Goal: Transaction & Acquisition: Register for event/course

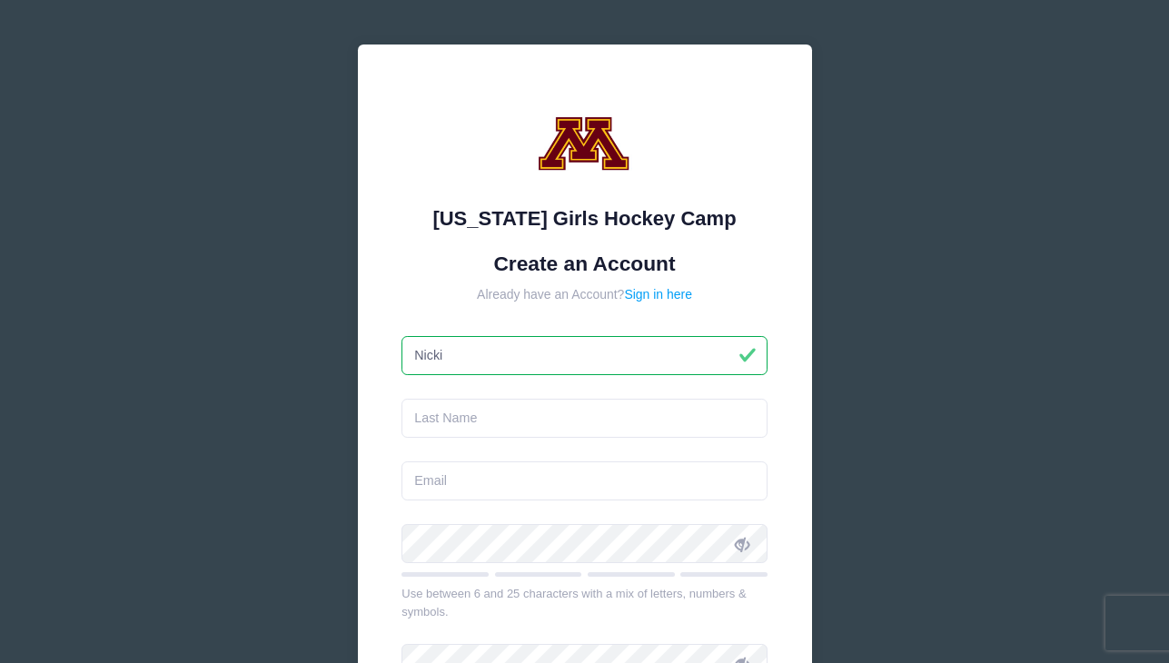
type input "Nicki"
type input "Le"
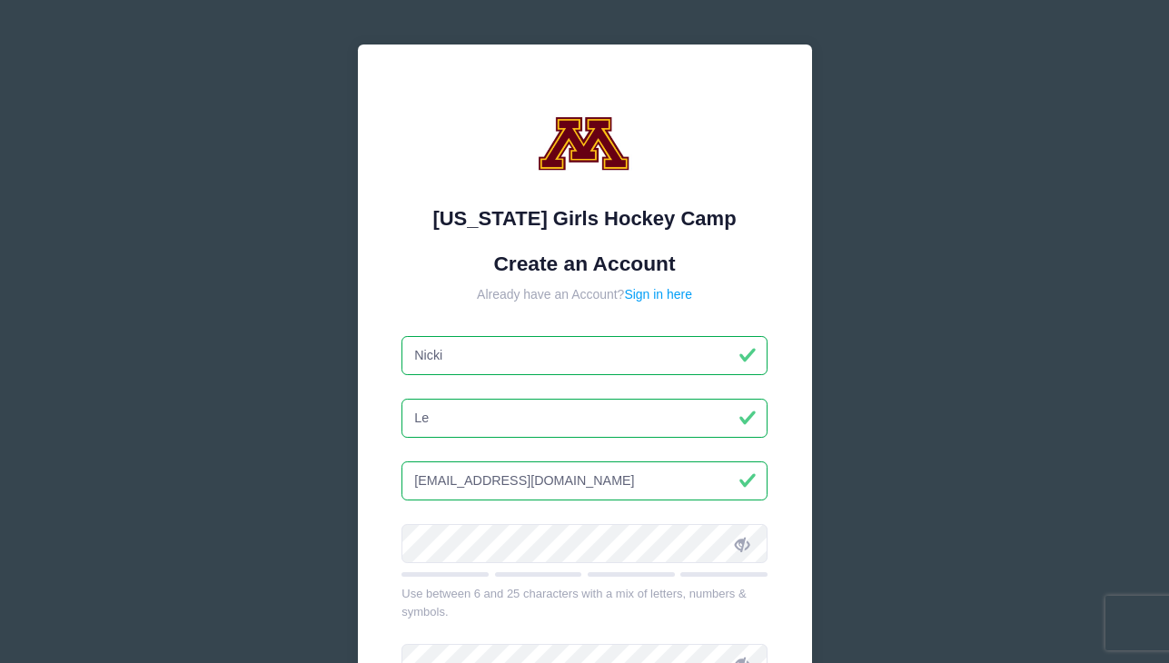
type input "nickile0291@gmail.com"
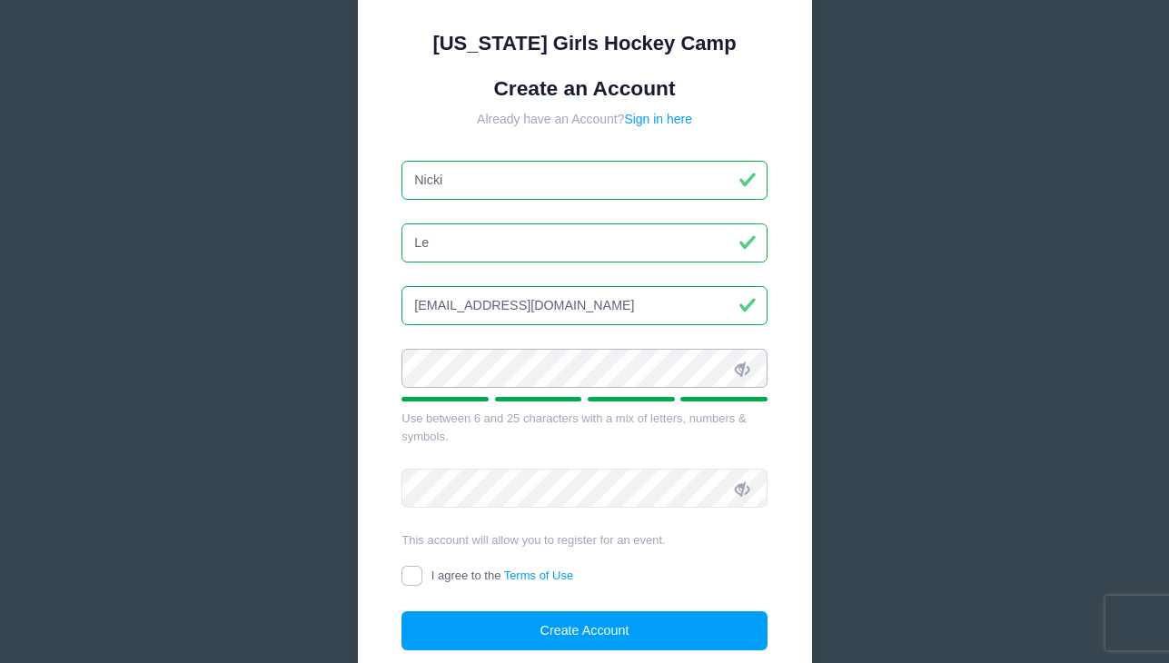
scroll to position [183, 0]
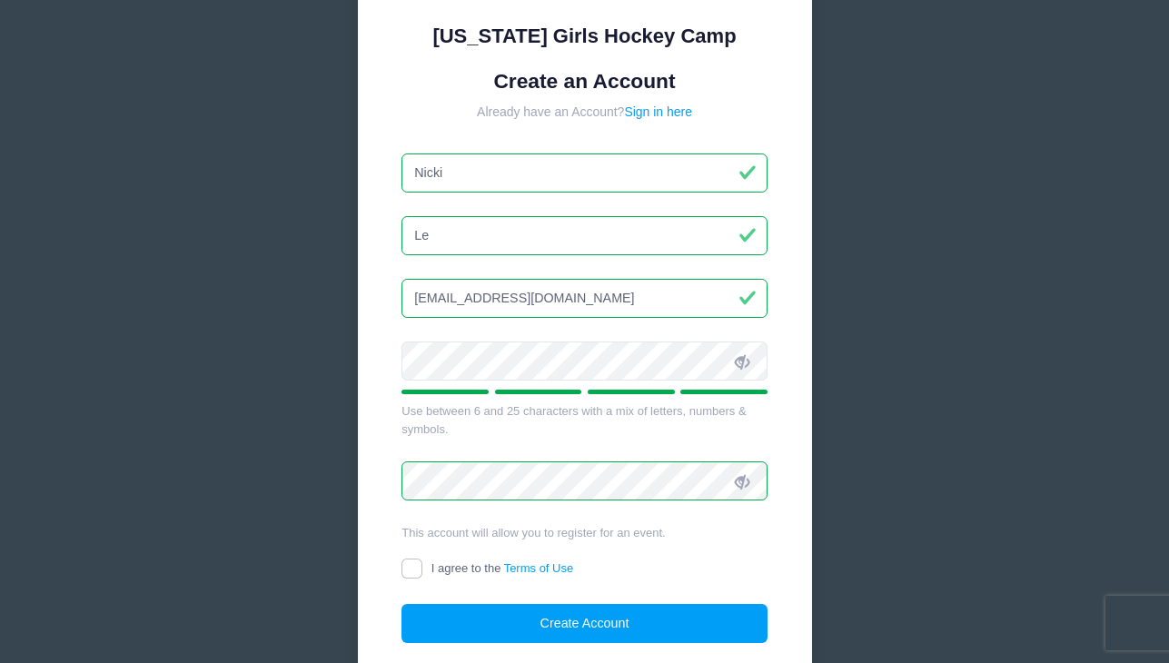
click at [414, 570] on input "I agree to the Terms of Use" at bounding box center [411, 569] width 21 height 21
checkbox input "true"
click at [484, 599] on form "Create an Account Already have an Account? Sign in here Nicki Le nickile0291@gm…" at bounding box center [584, 356] width 366 height 575
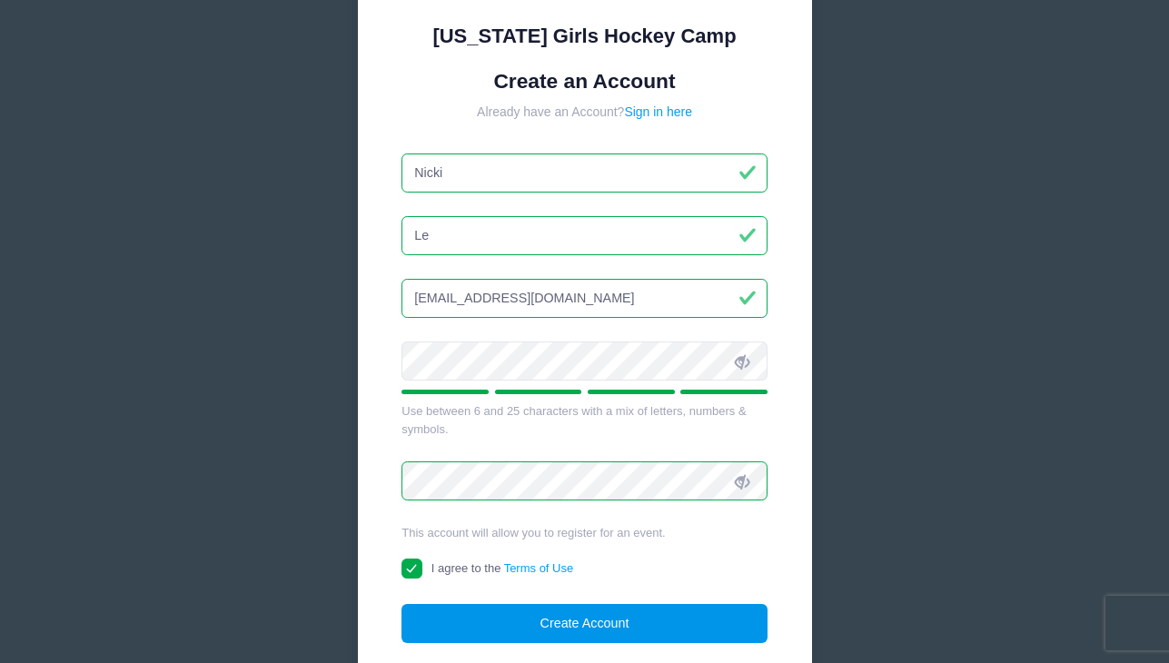
click at [491, 614] on button "Create Account" at bounding box center [584, 623] width 366 height 39
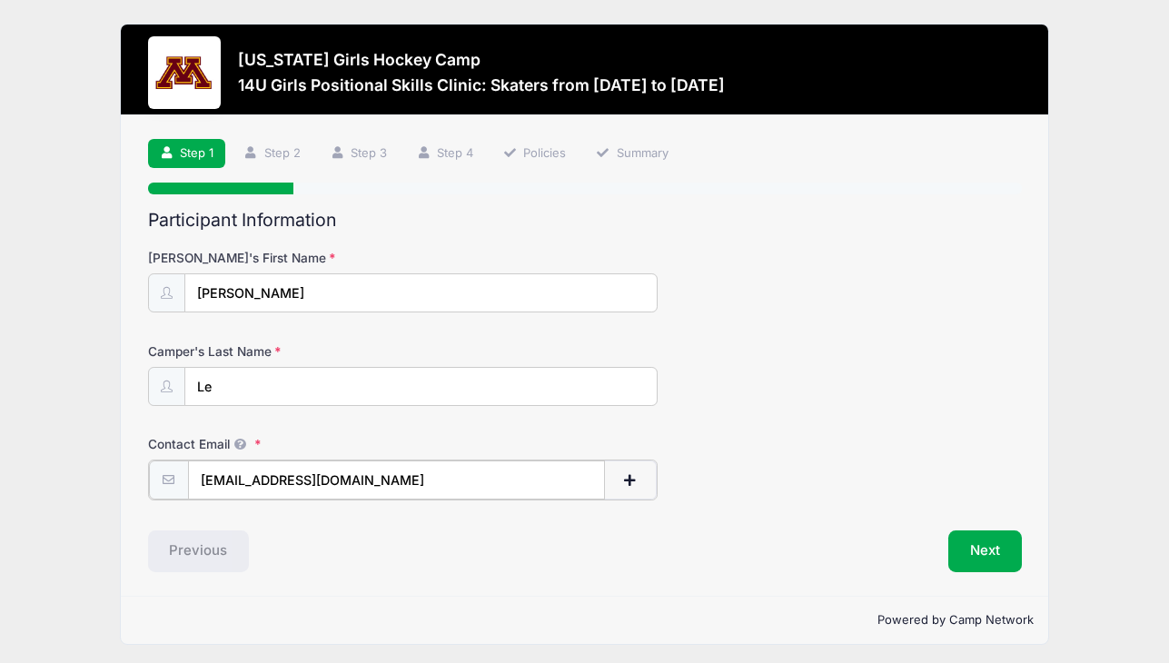
type input "[EMAIL_ADDRESS][DOMAIN_NAME]"
click at [537, 566] on div "Previous" at bounding box center [362, 550] width 446 height 42
click at [992, 550] on button "Next" at bounding box center [985, 550] width 74 height 42
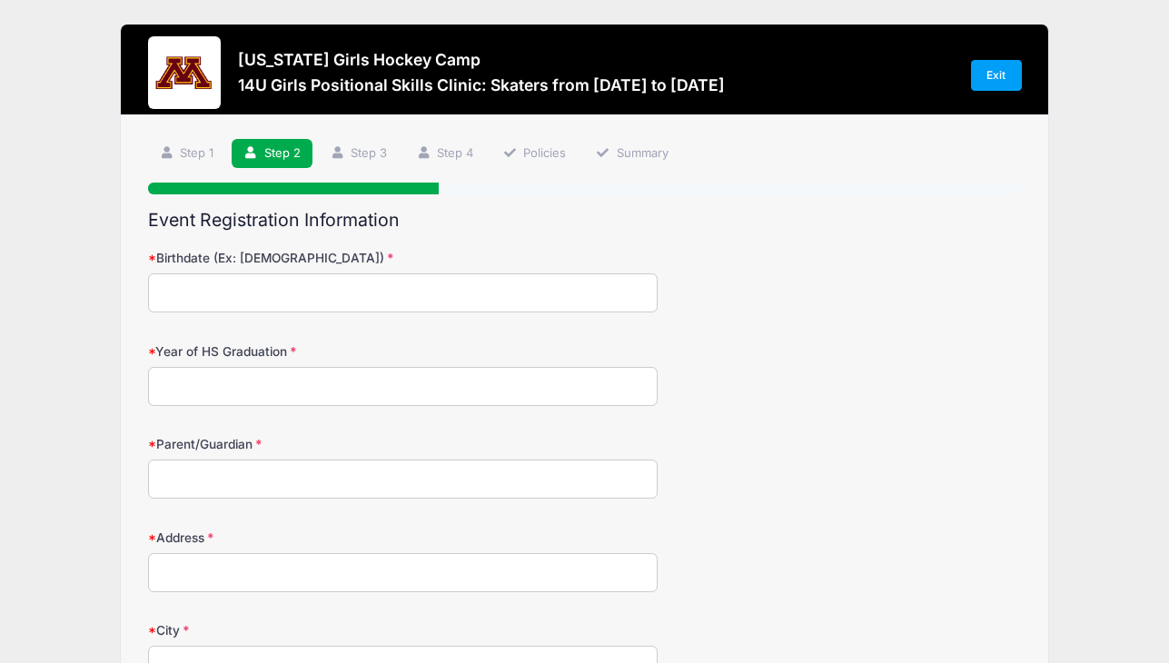
click at [279, 299] on input "Birthdate (Ex: 01/05/2000)" at bounding box center [402, 292] width 509 height 39
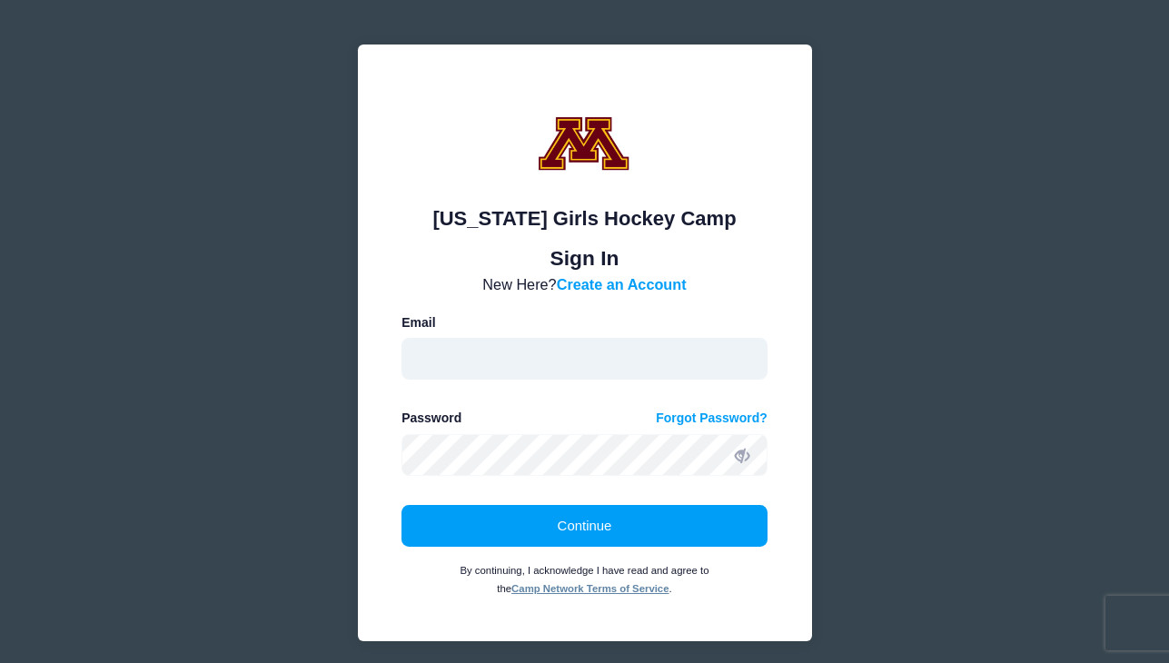
type input "nickile0291@gmail.com"
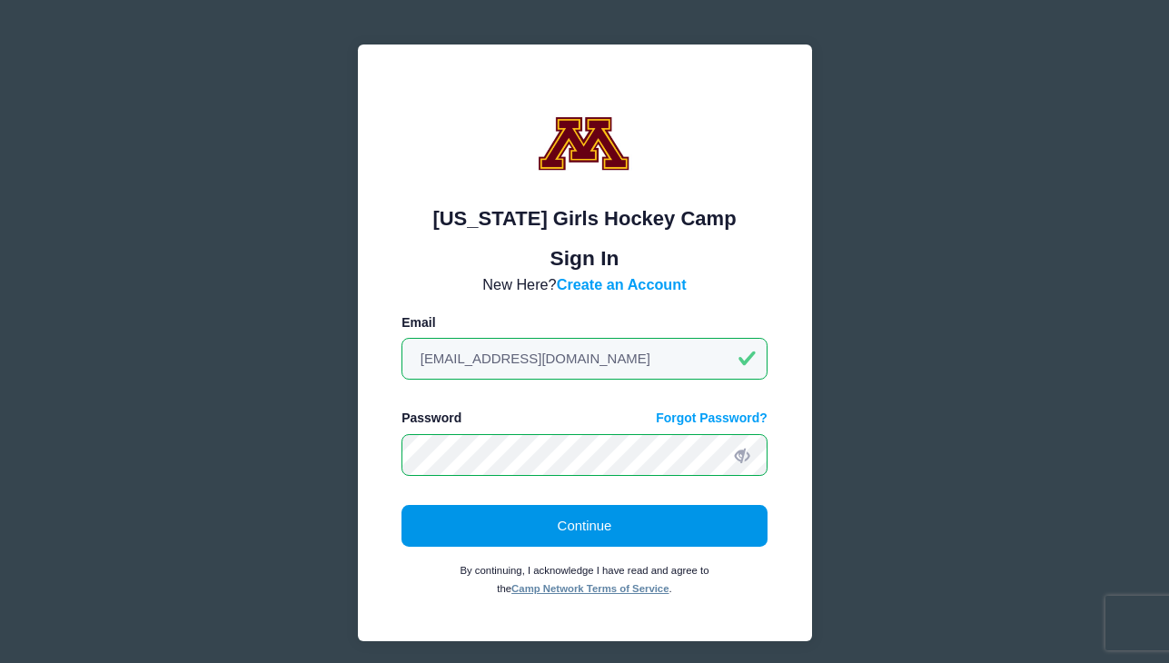
click at [560, 525] on button "Continue" at bounding box center [584, 526] width 366 height 42
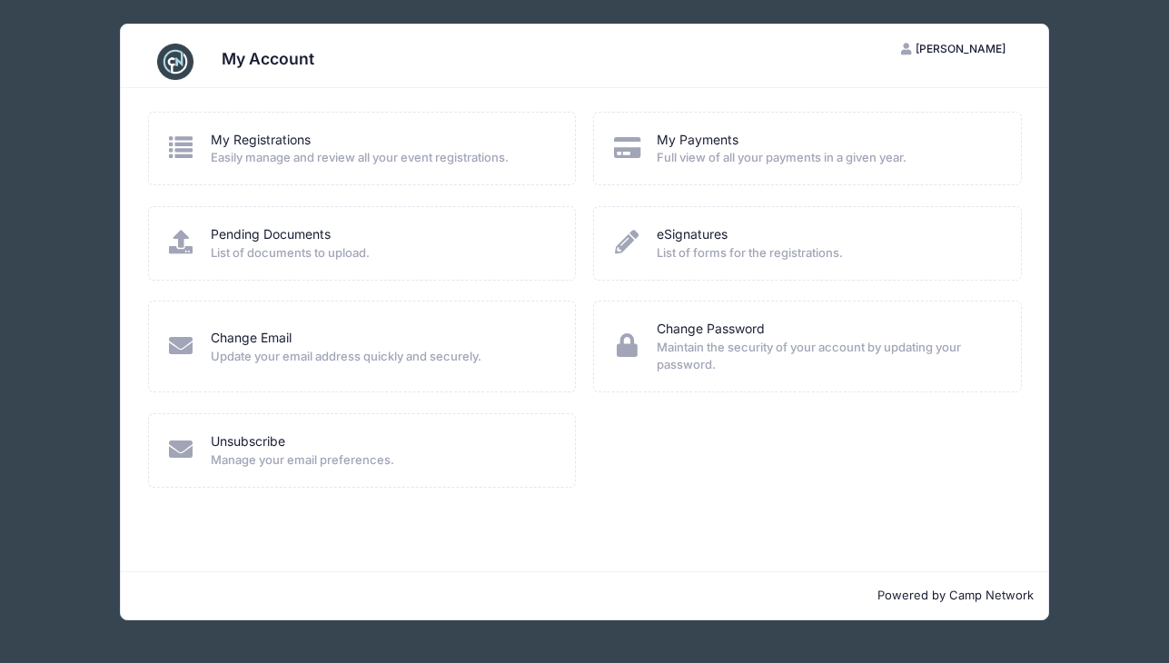
click at [50, 59] on div "My Account NL Nicki Le My Account Logout My Registrations Easily manage and rev…" at bounding box center [584, 322] width 1114 height 644
click at [258, 132] on link "My Registrations" at bounding box center [261, 140] width 100 height 19
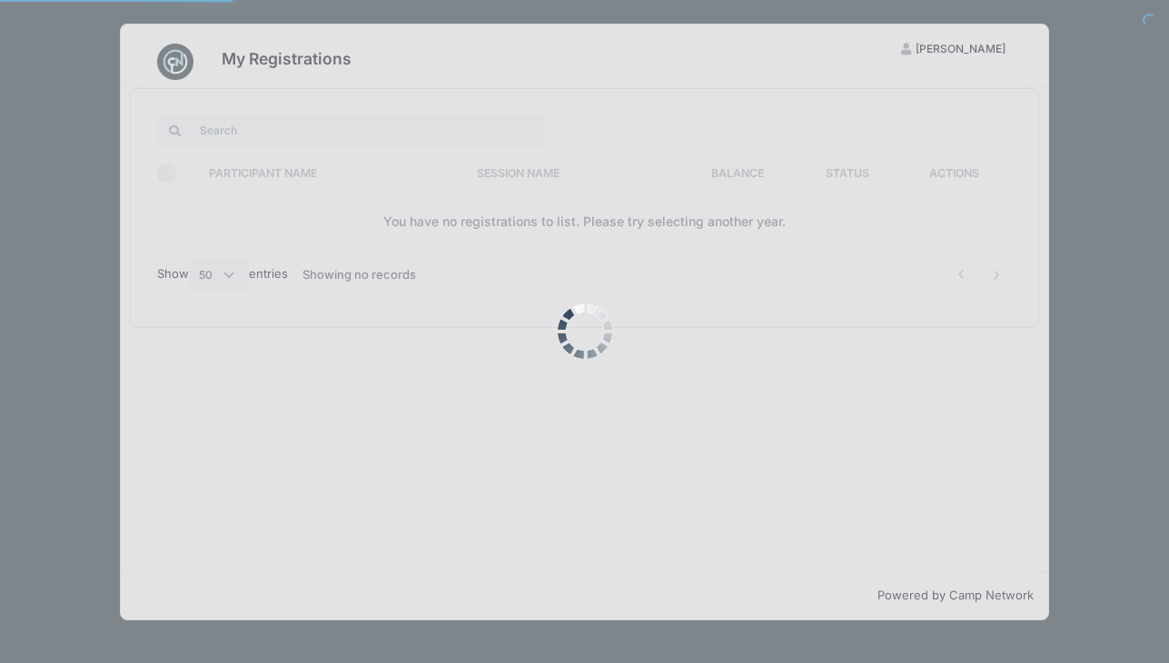
select select "50"
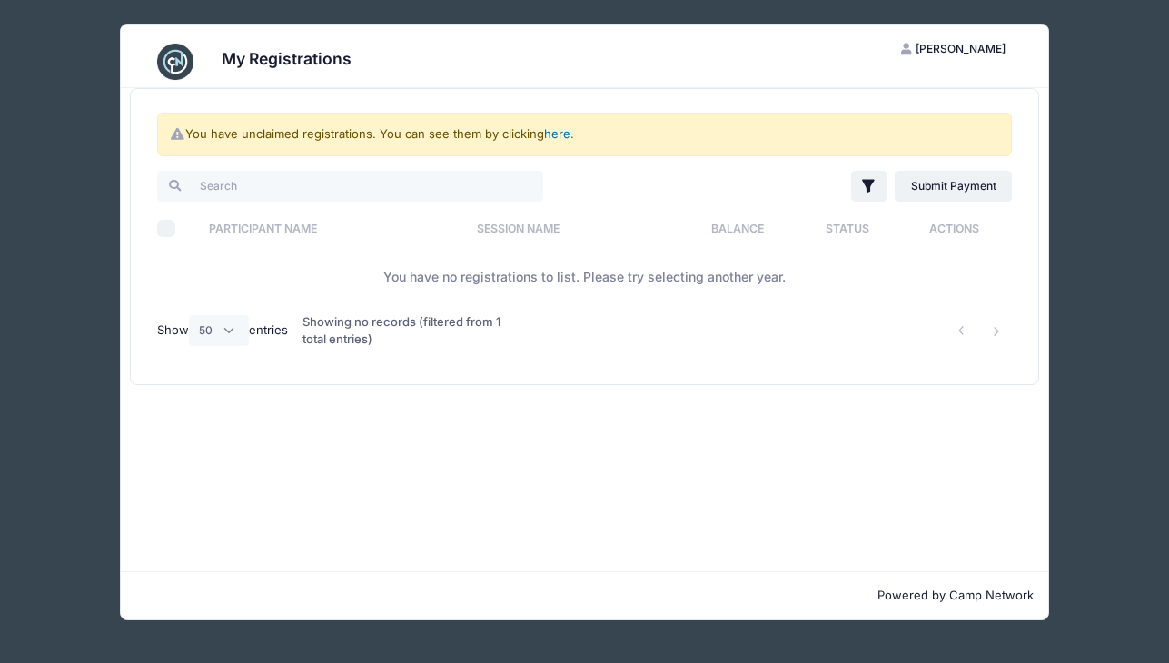
click at [559, 134] on link "here" at bounding box center [557, 133] width 26 height 15
click at [560, 134] on link "here" at bounding box center [557, 133] width 26 height 15
click at [493, 133] on div "You have unclaimed registrations. You can see them by clicking here ." at bounding box center [584, 135] width 855 height 44
click at [561, 133] on link "here" at bounding box center [557, 133] width 26 height 15
click at [320, 344] on div "Showing no records (filtered from 1 total entries)" at bounding box center [402, 331] width 201 height 59
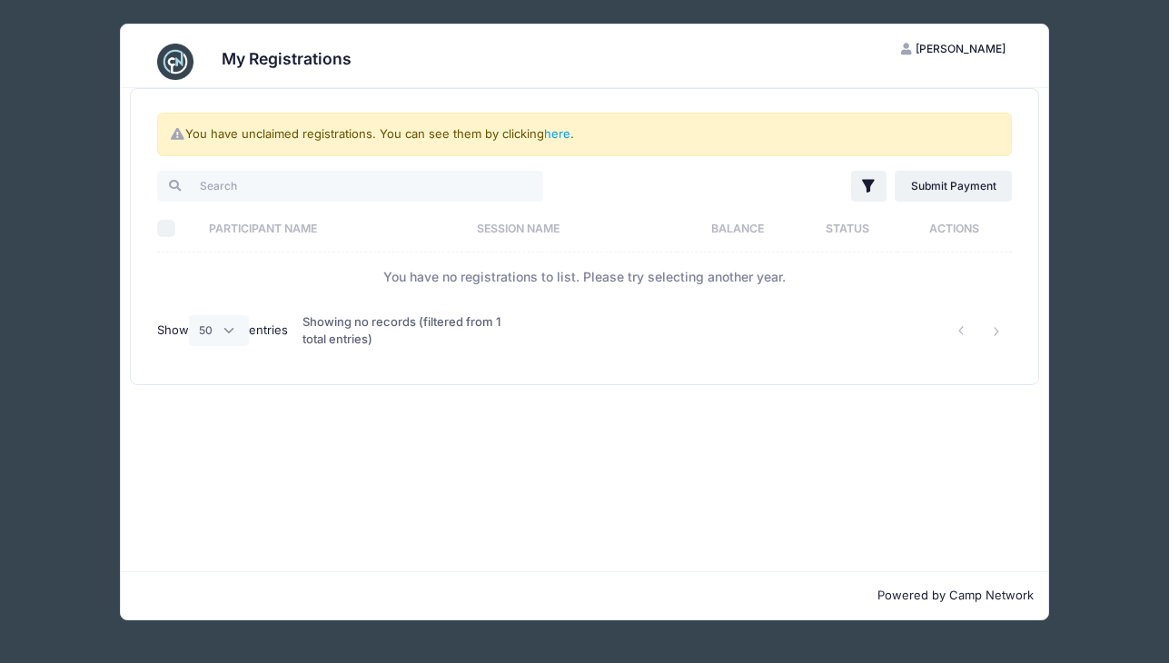
click at [272, 335] on label "Show All 10 25 50 entries" at bounding box center [222, 330] width 131 height 31
click at [249, 335] on select "All 10 25 50" at bounding box center [219, 330] width 60 height 31
click at [496, 301] on td "You have no registrations to list. Please try selecting another year." at bounding box center [584, 276] width 855 height 48
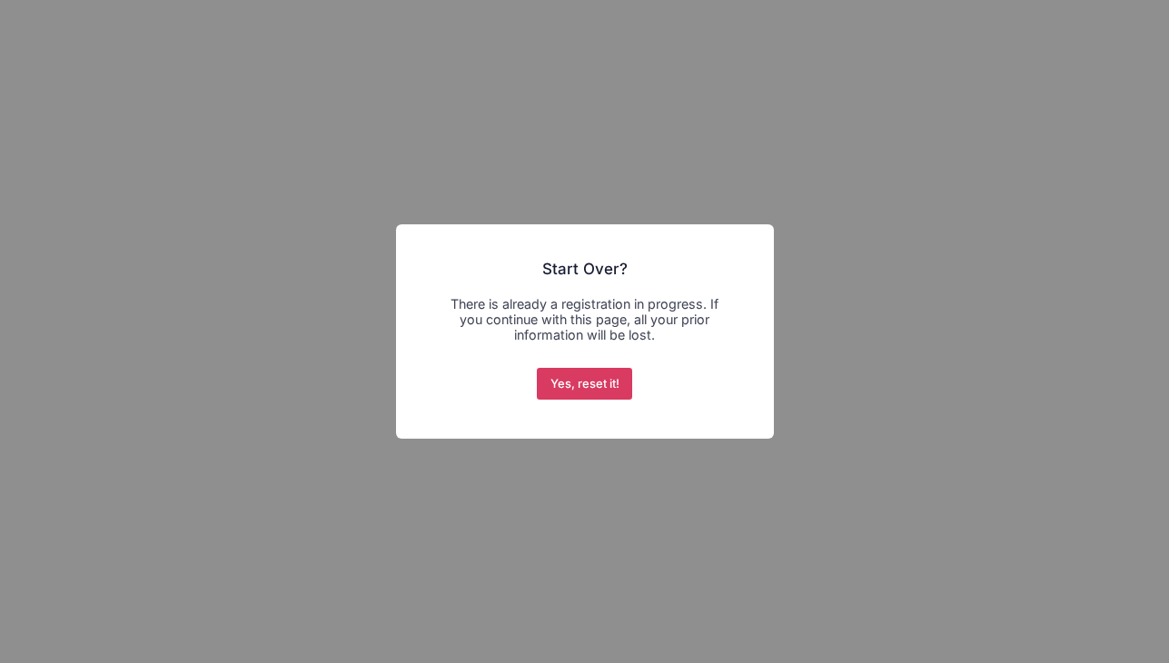
click at [579, 375] on button "Yes, reset it!" at bounding box center [584, 384] width 95 height 33
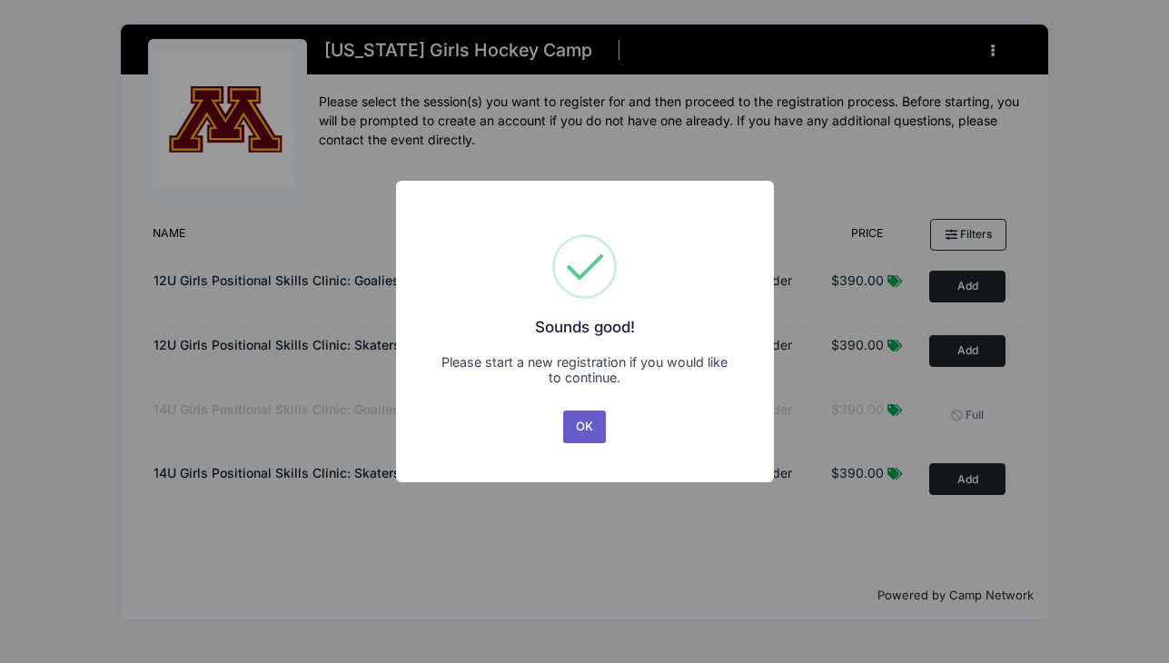
click at [588, 420] on button "OK" at bounding box center [585, 427] width 44 height 33
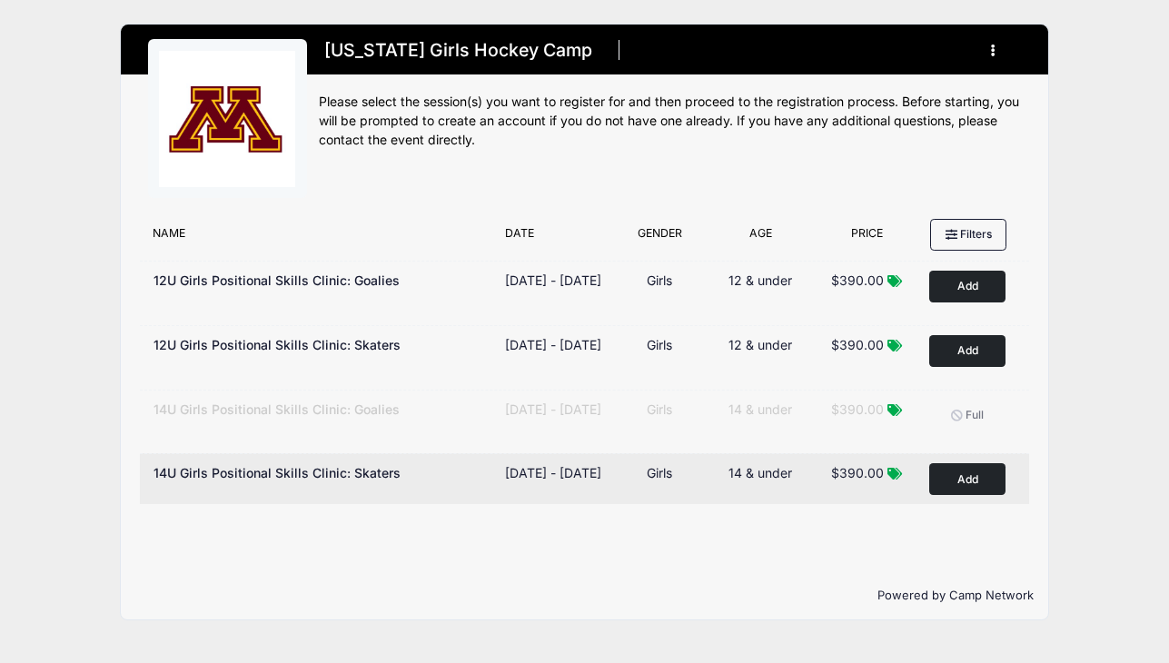
click at [977, 495] on button "Add to Cart" at bounding box center [967, 479] width 76 height 32
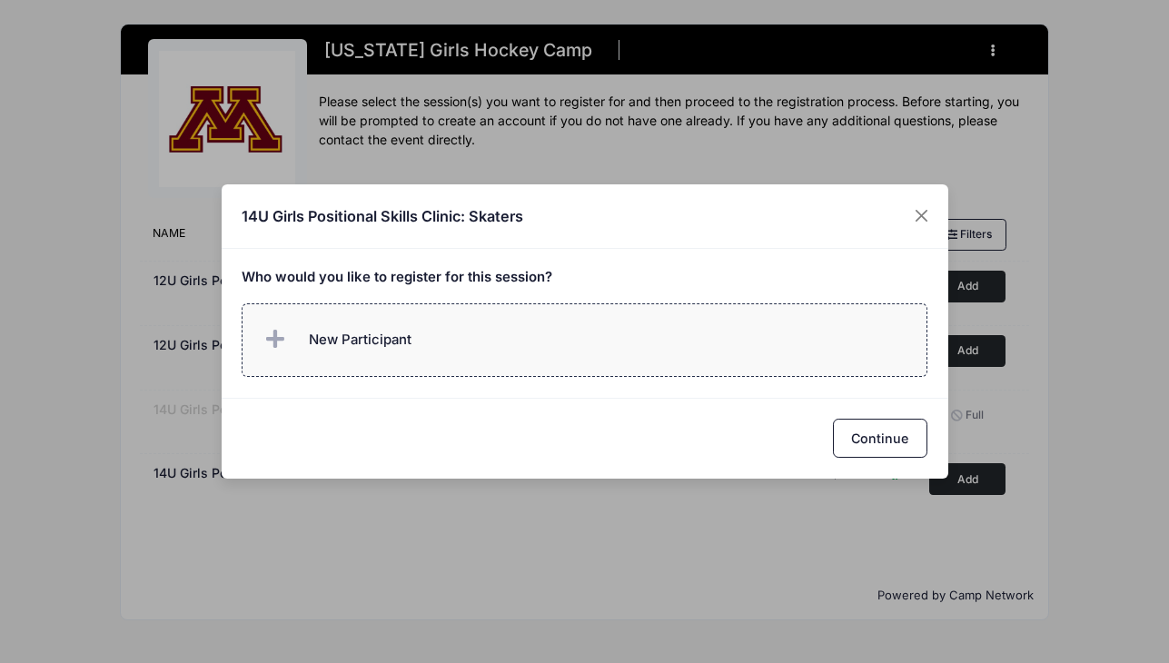
click at [593, 339] on label "New Participant" at bounding box center [585, 340] width 686 height 74
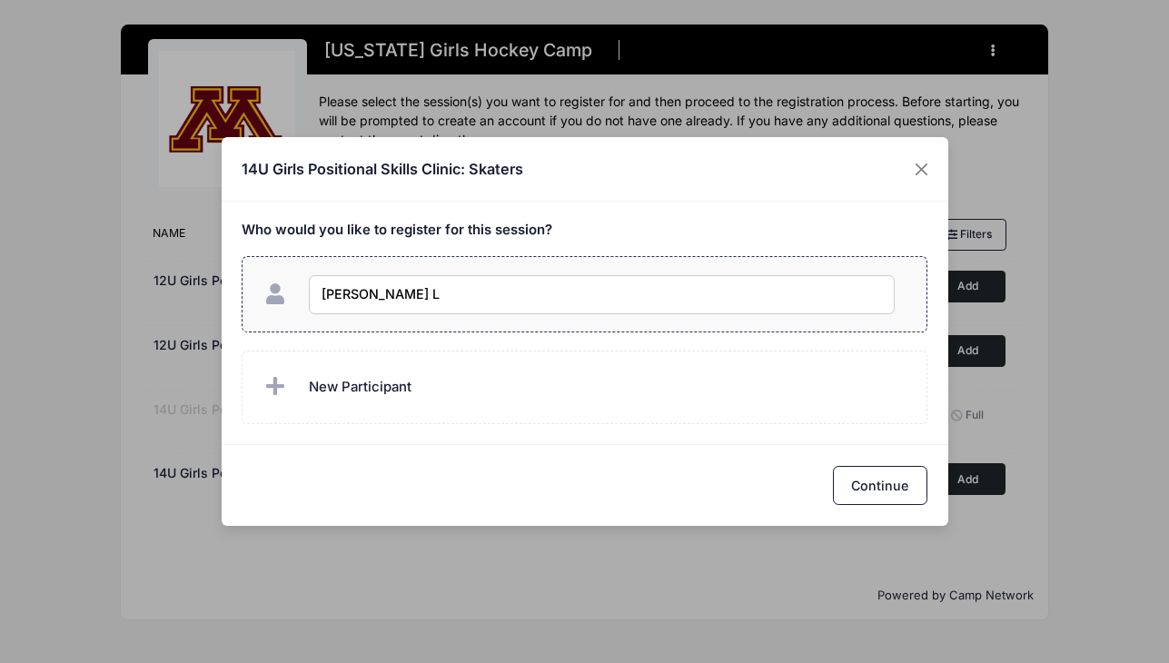
type input "Laney Le"
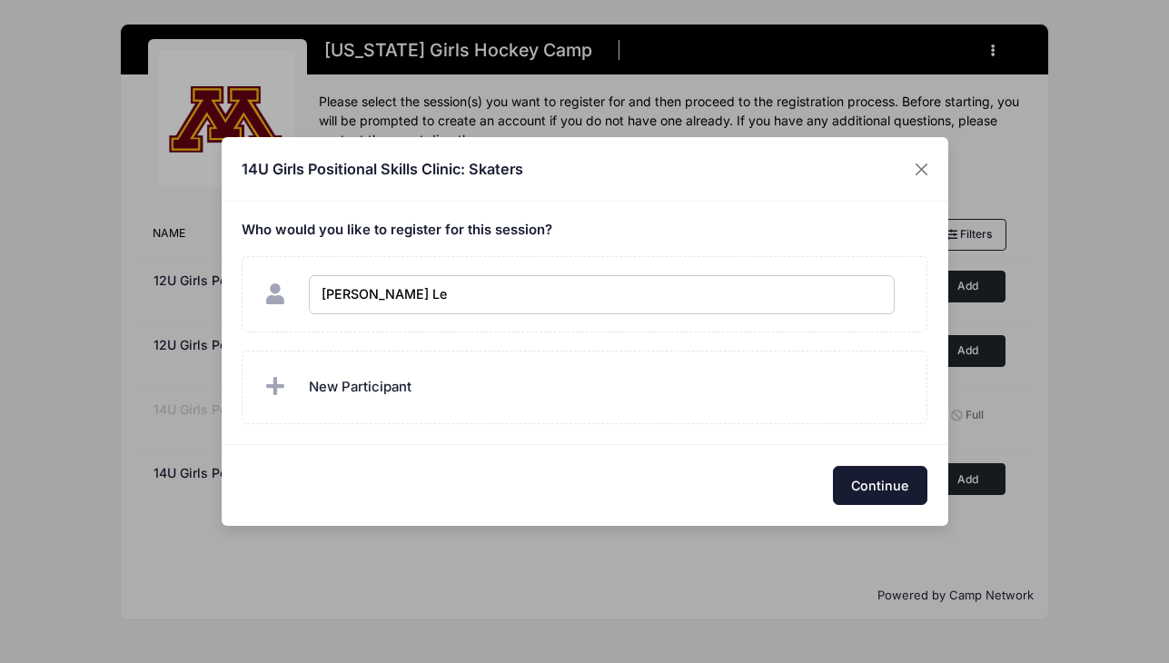
checkbox input "true"
click at [890, 489] on button "Continue" at bounding box center [880, 485] width 94 height 39
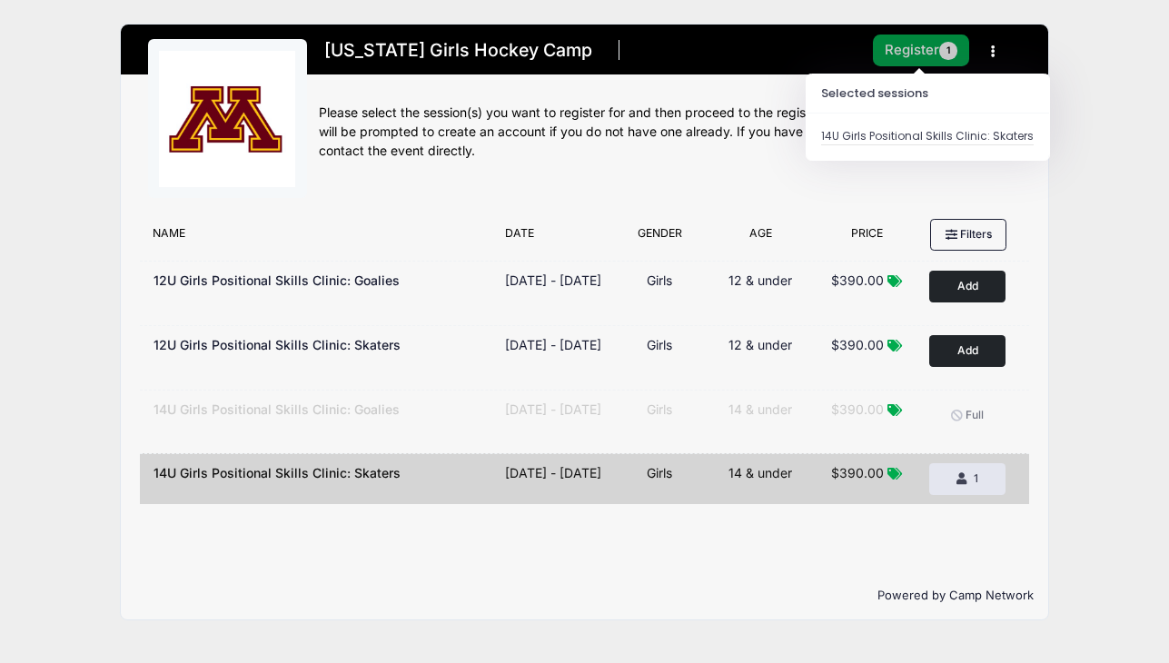
click at [911, 63] on button "Register 1" at bounding box center [921, 51] width 96 height 32
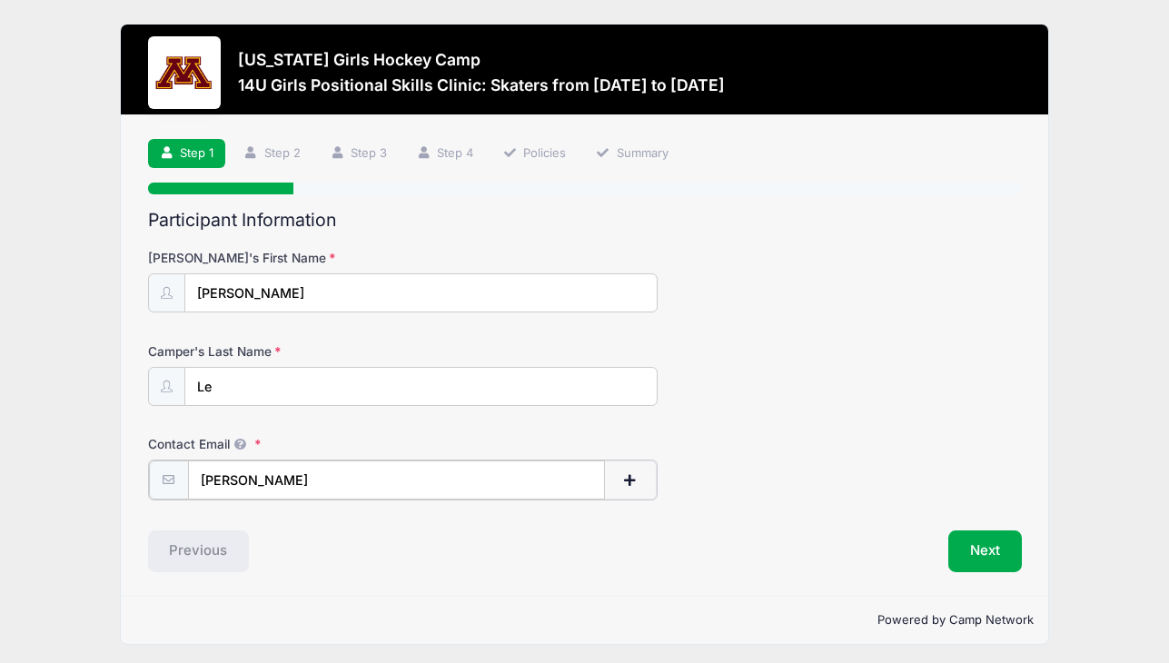
type input "nicki"
type input "[EMAIL_ADDRESS][DOMAIN_NAME]"
click at [1013, 557] on button "Next" at bounding box center [985, 550] width 74 height 42
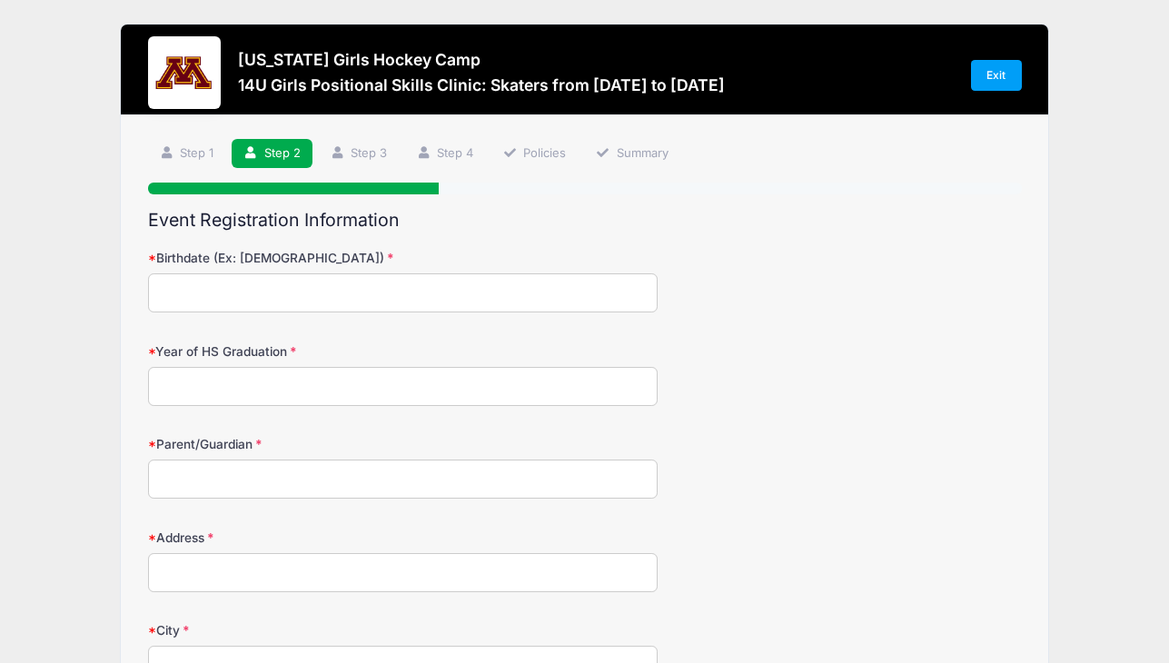
click at [398, 297] on input "Birthdate (Ex: 01/05/2000)" at bounding box center [402, 292] width 509 height 39
type input "04/24/2012"
click at [377, 385] on input "Year of HS Graduation" at bounding box center [402, 386] width 509 height 39
type input "2030"
click at [342, 470] on input "Parent/Guardian" at bounding box center [402, 479] width 509 height 39
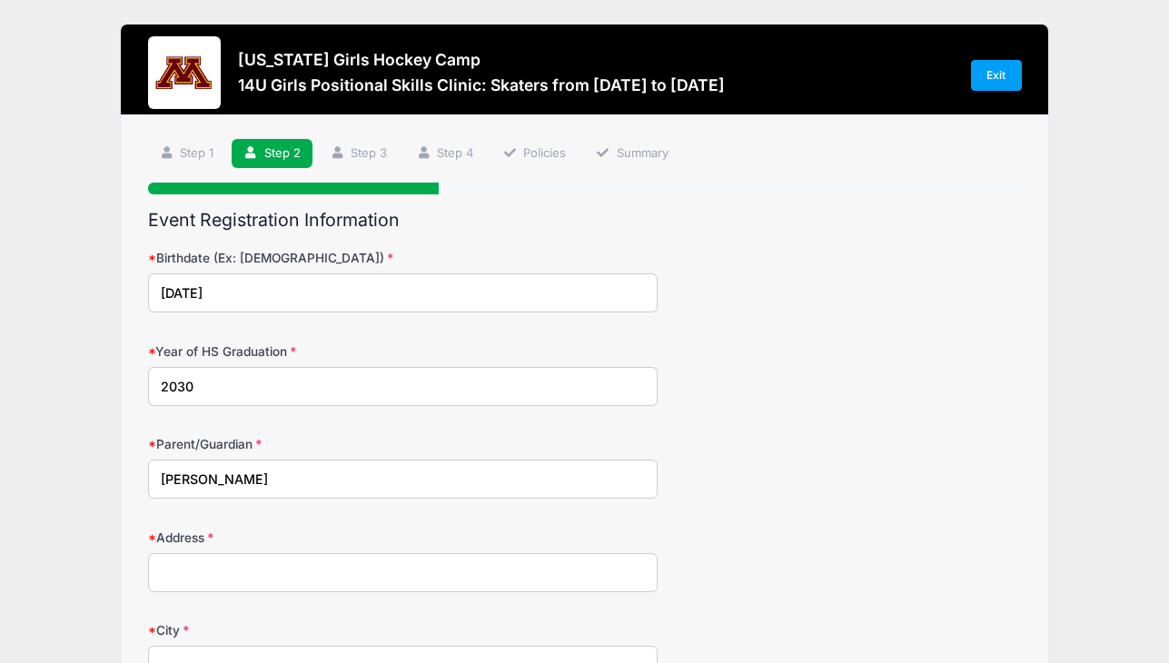
type input "Nicki Le"
type input "1049 Tiiconderoga Trail"
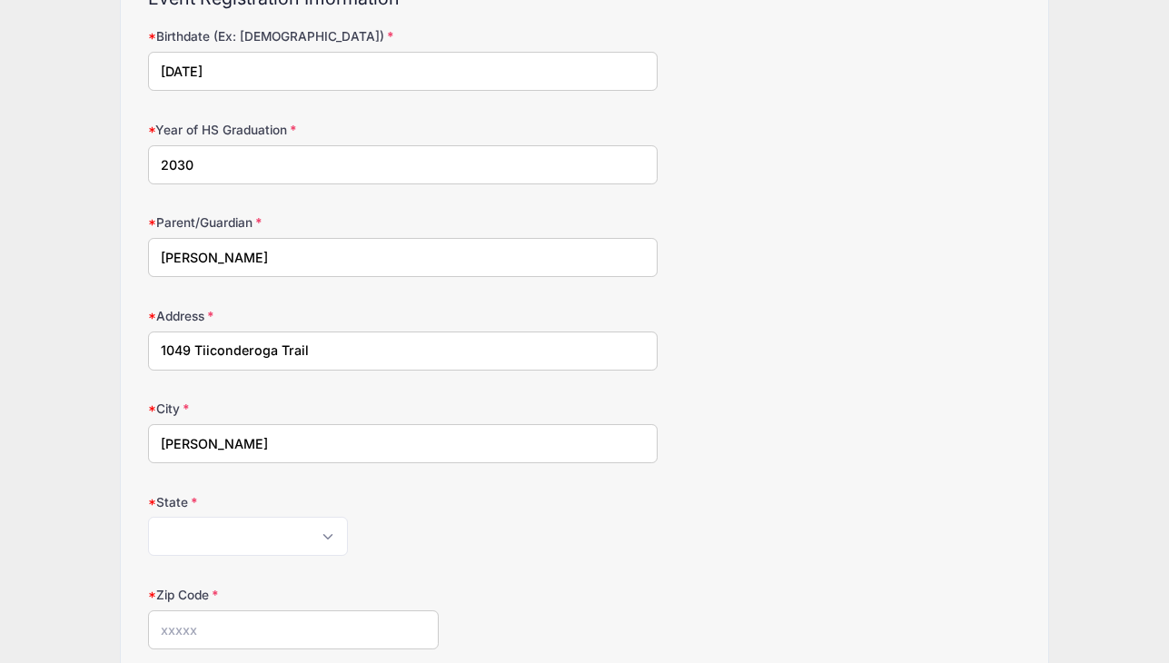
scroll to position [227, 0]
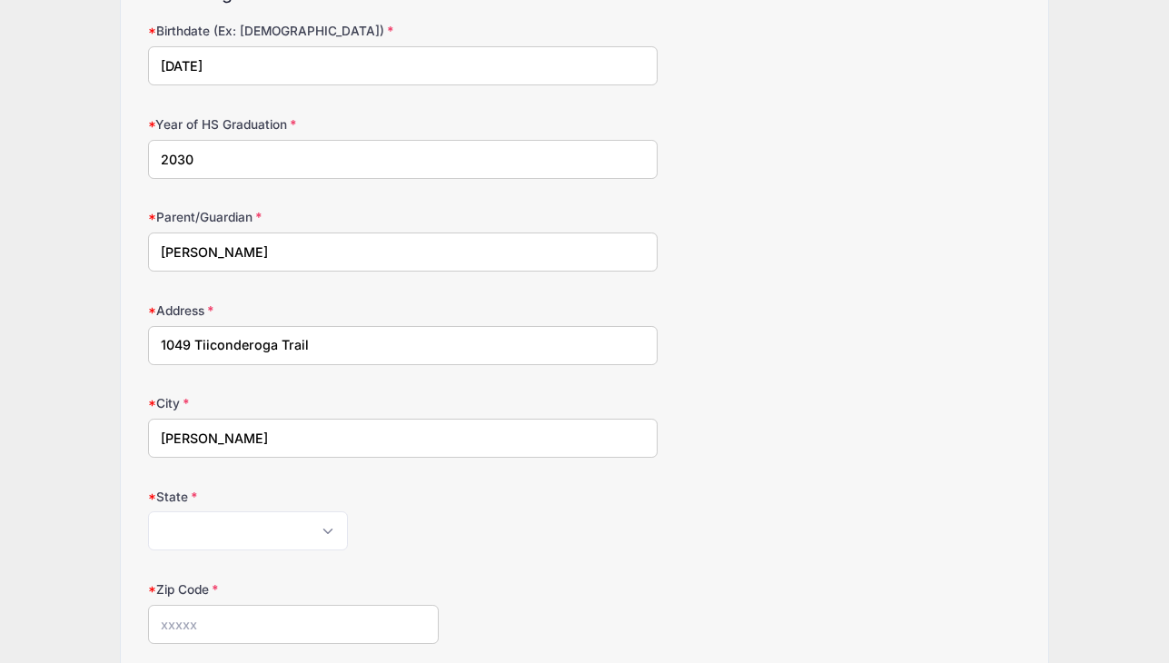
type input "Eagan"
select select "MN"
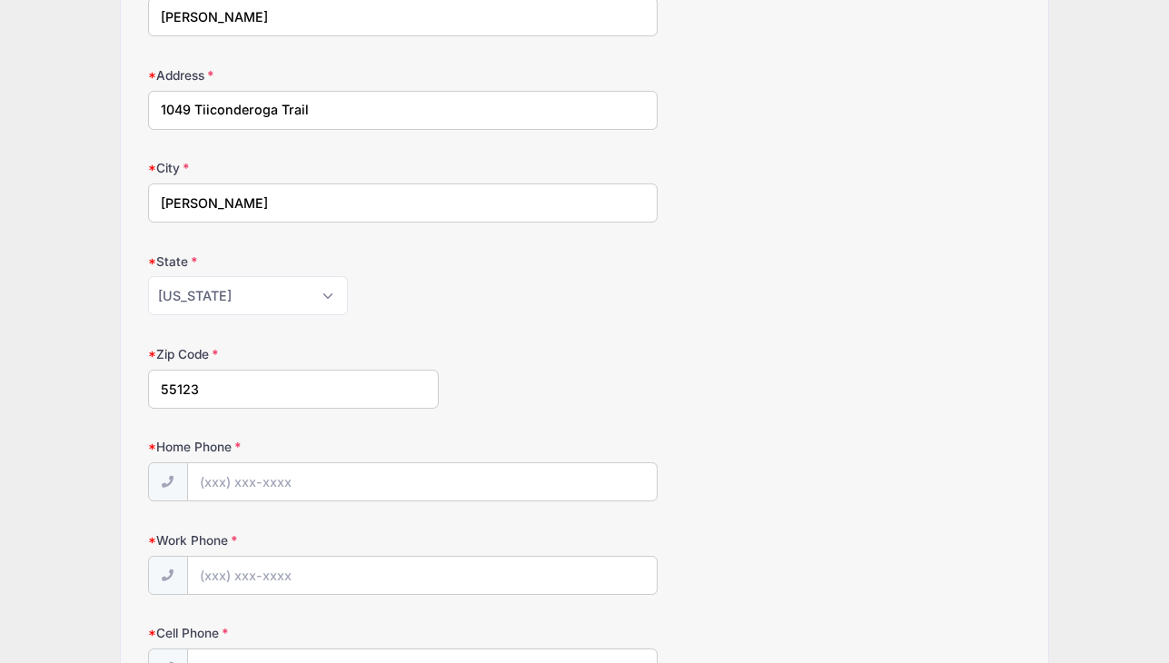
scroll to position [474, 0]
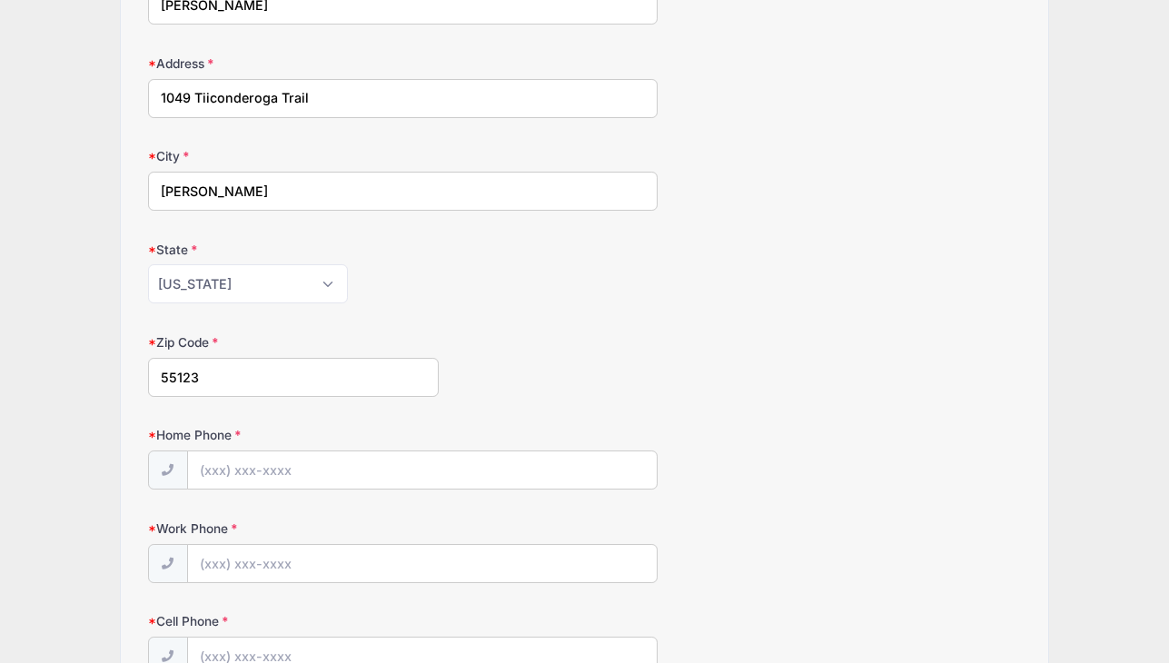
type input "55123"
type input "(414) 975-4546"
click at [142, 599] on div "Step 2 /7 Step 1 Step 2 Step 3 Step 4 Policies Summary Participant Information …" at bounding box center [584, 345] width 927 height 1409
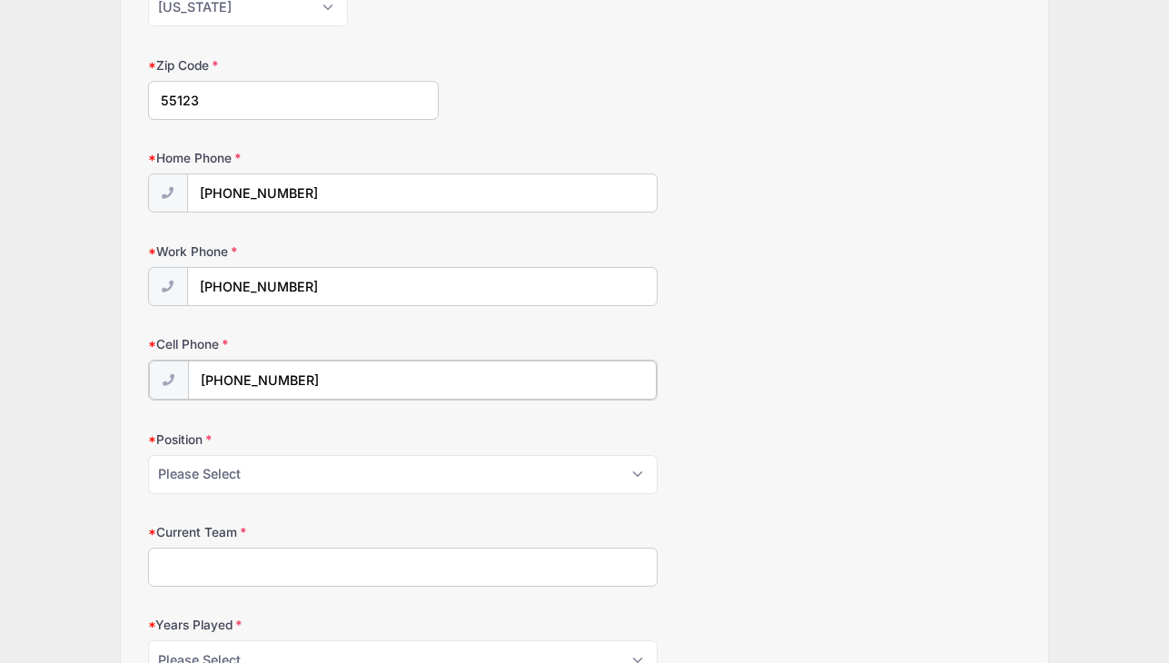
scroll to position [795, 0]
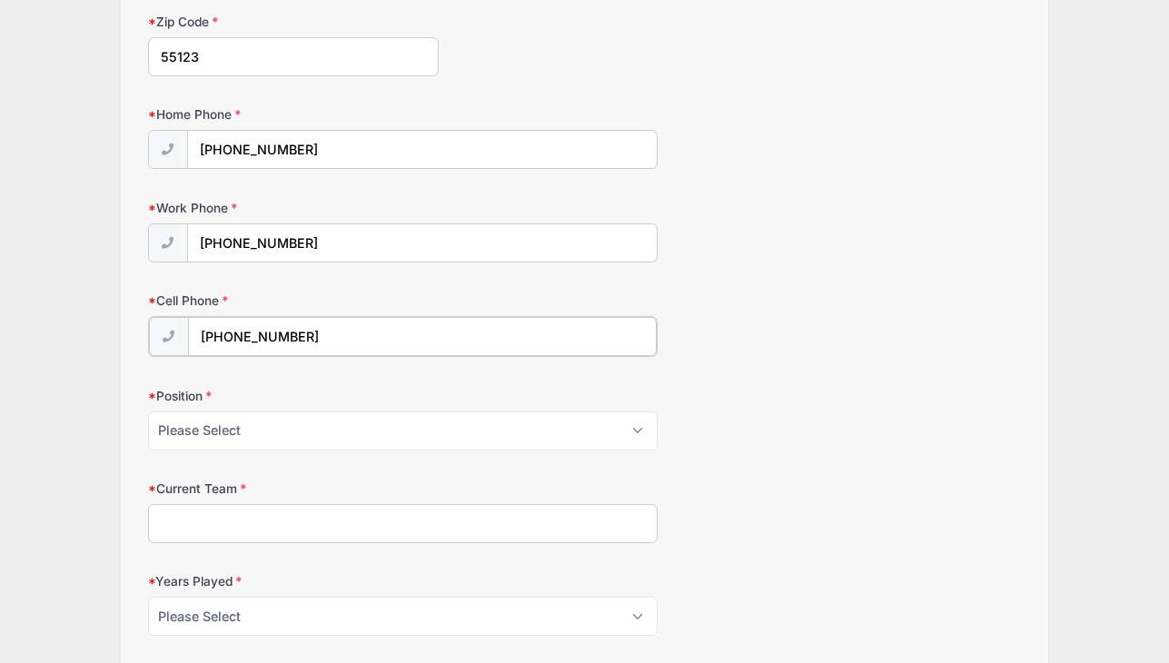
type input "(414) 975-4546"
select select "Forward"
click at [177, 505] on input "Current Team" at bounding box center [402, 521] width 509 height 39
type input "Eagan"
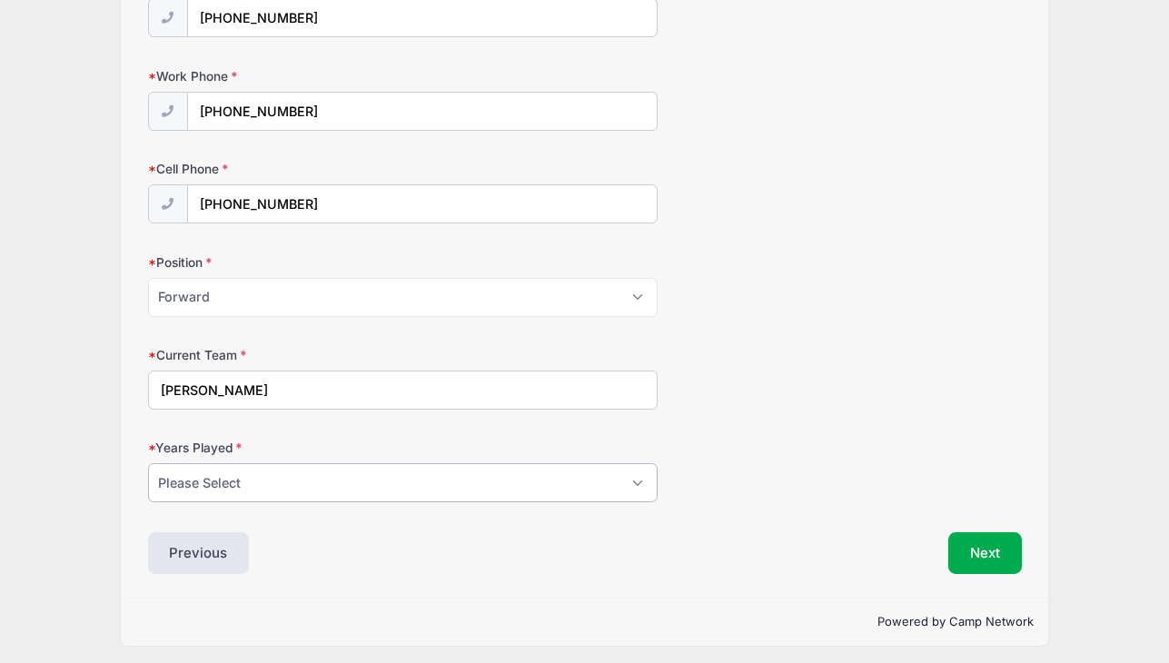
scroll to position [925, 0]
select select "8"
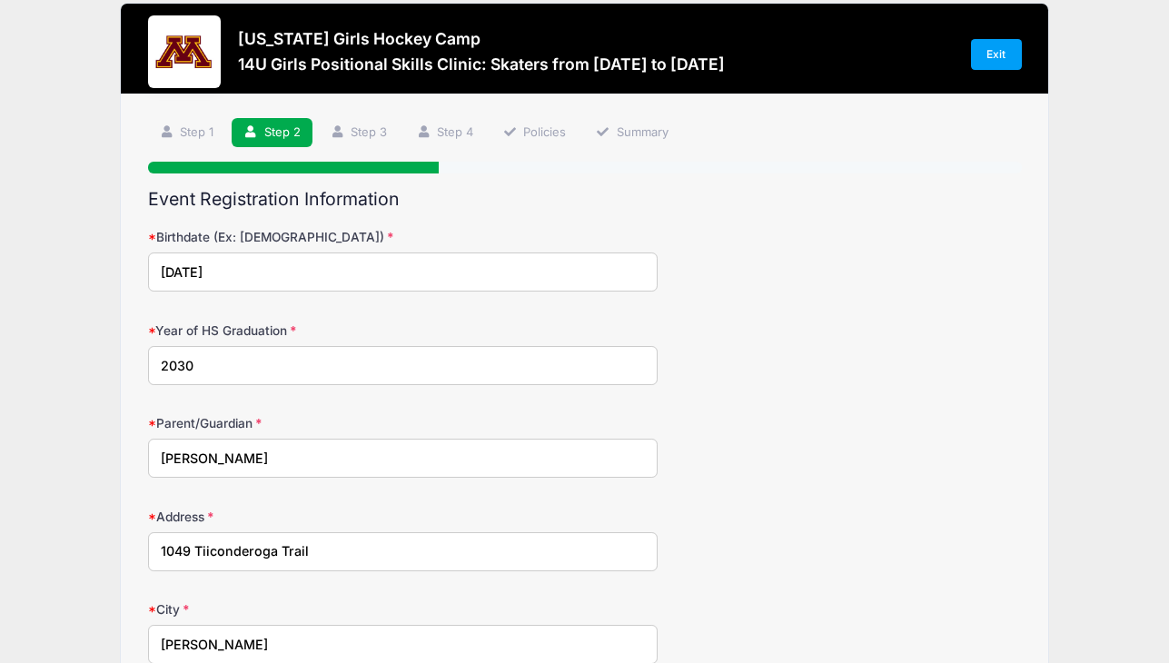
scroll to position [23, 0]
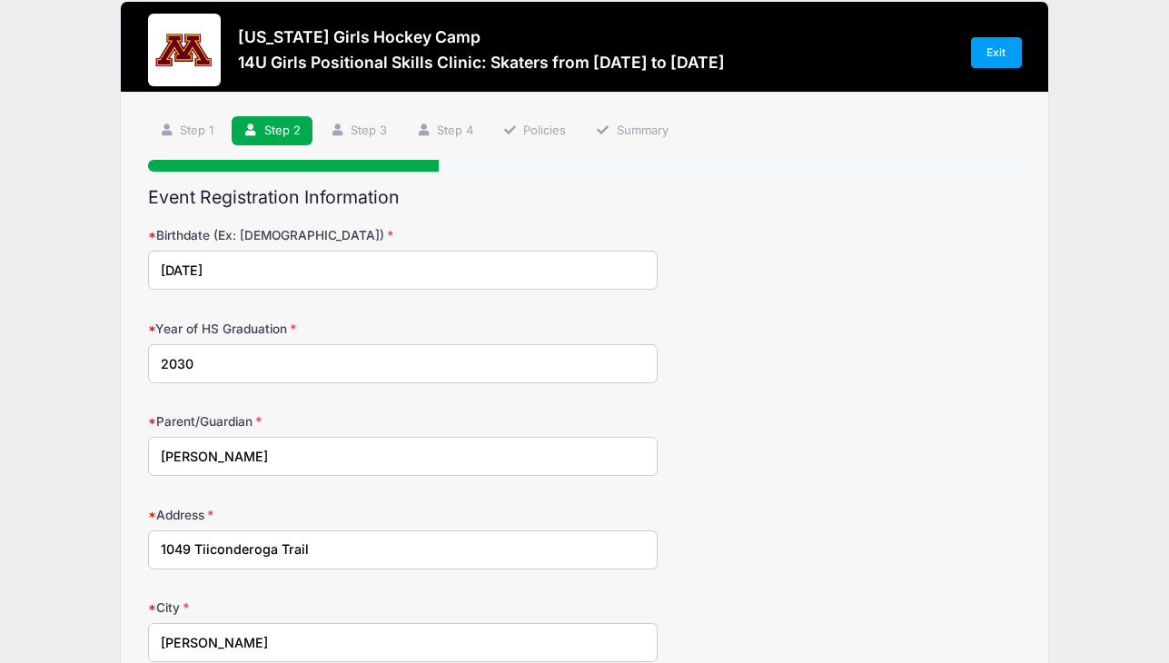
click at [205, 549] on input "1049 Tiiconderoga Trail" at bounding box center [402, 549] width 509 height 39
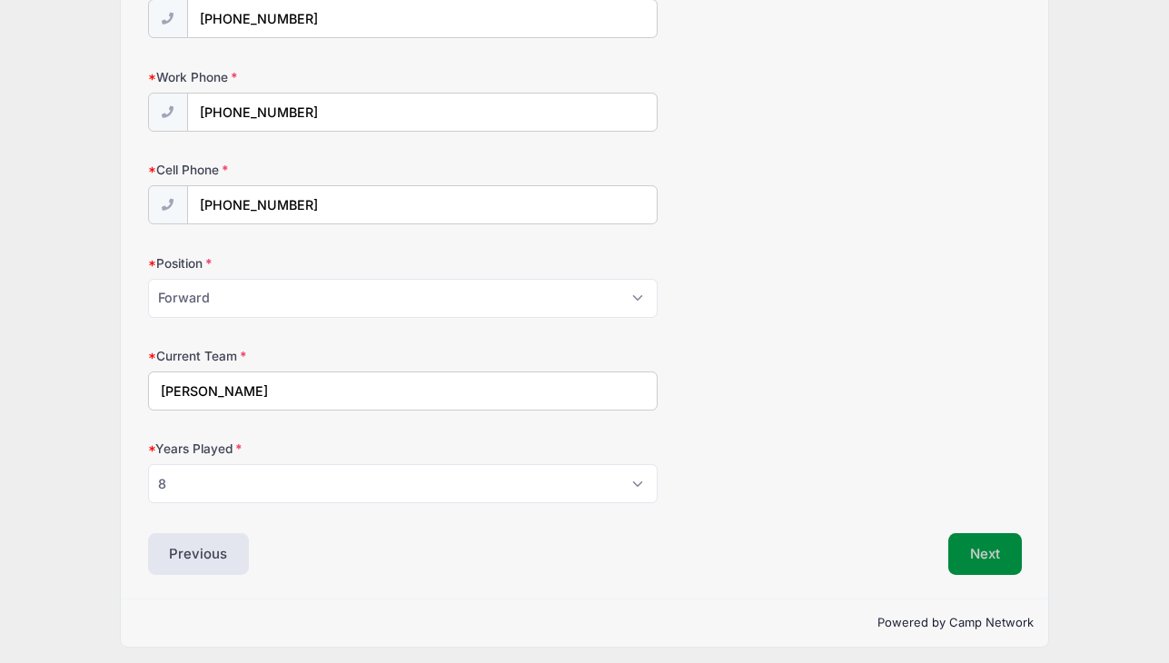
type input "1049 Ticonderoga Trail"
click at [978, 543] on button "Next" at bounding box center [985, 554] width 74 height 42
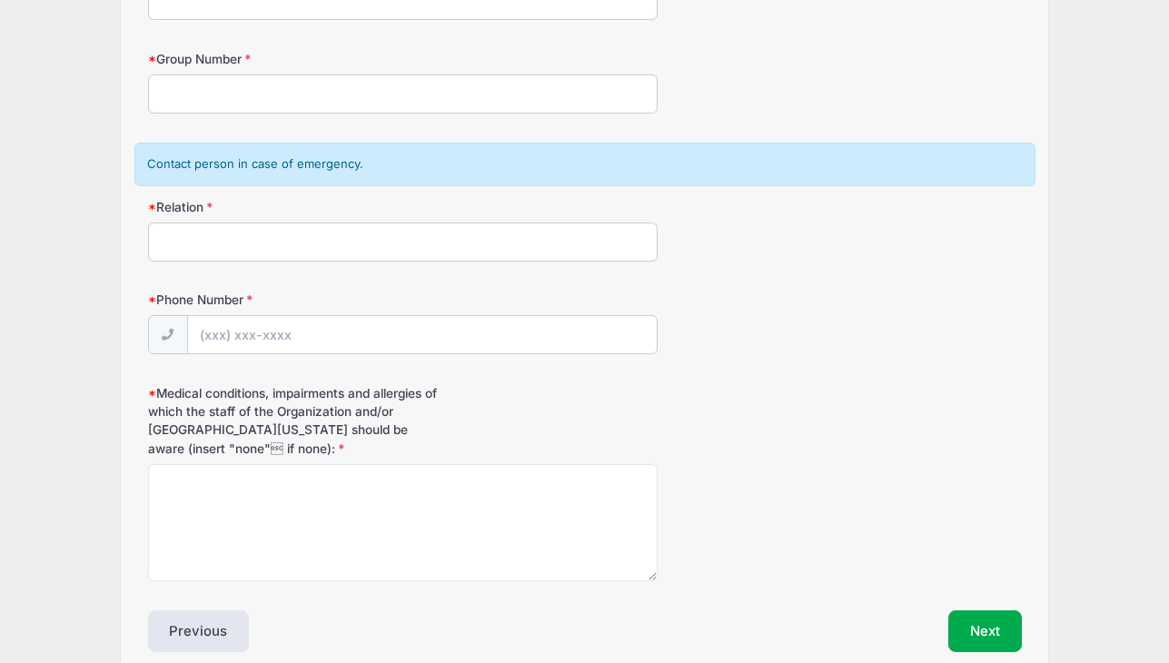
scroll to position [450, 0]
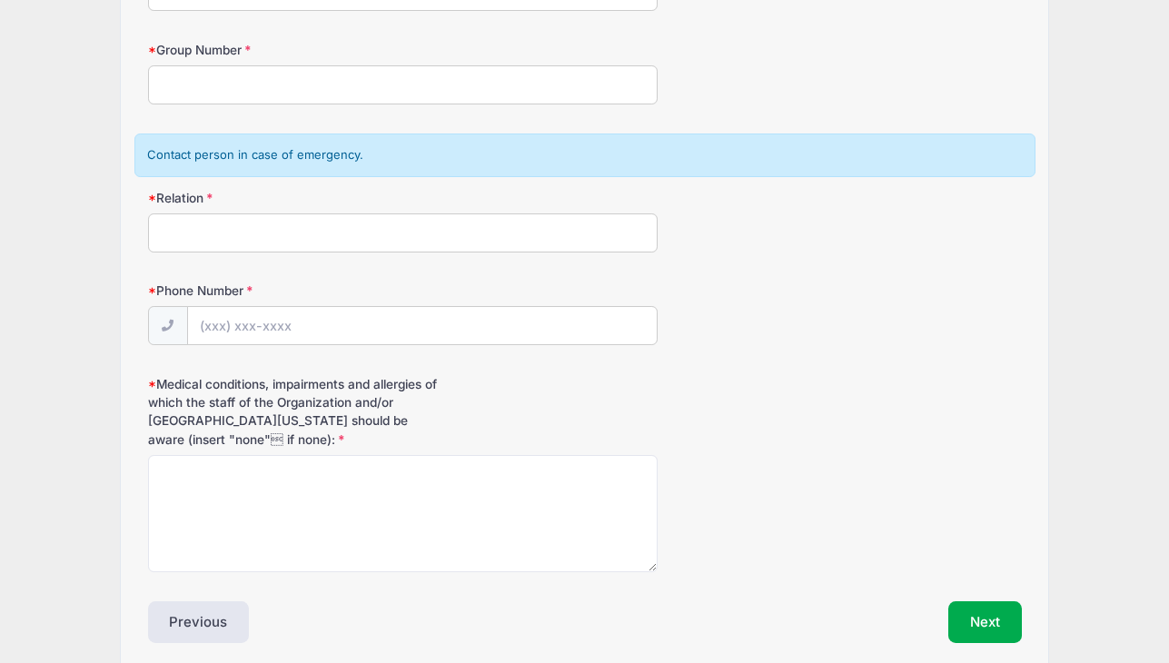
click at [306, 221] on input "Relation" at bounding box center [402, 232] width 509 height 39
type input "V"
type input "Father- Van le"
type input "(612) 723-9450"
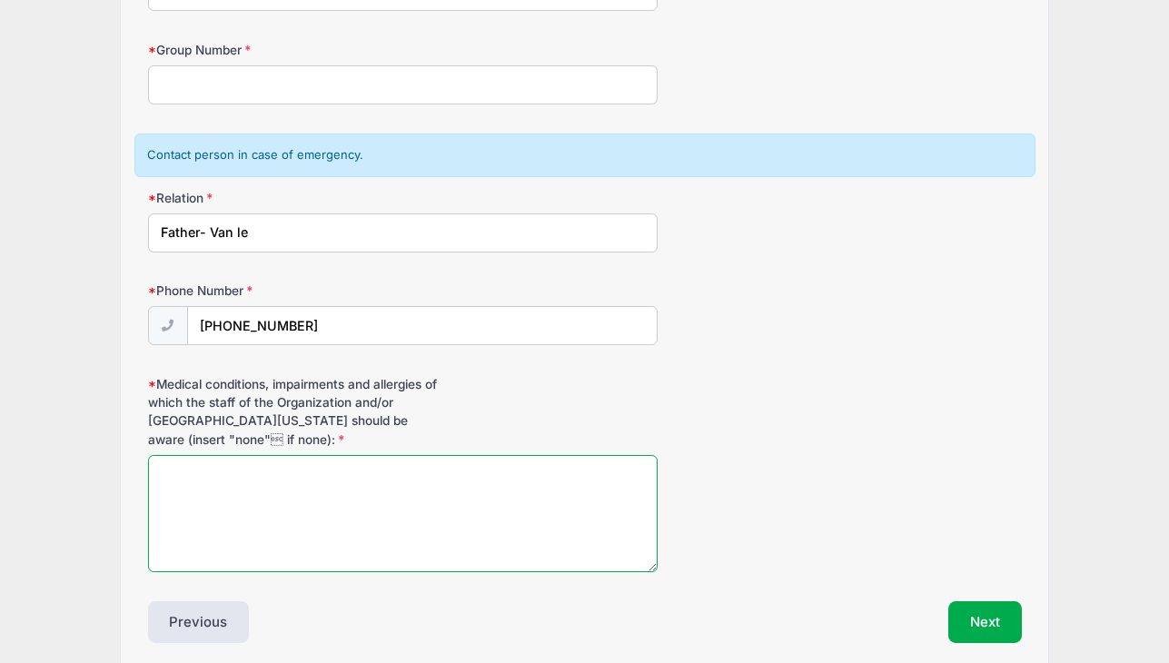
click at [272, 463] on textarea "Medical conditions, impairments and allergies of which the staff of the Organiz…" at bounding box center [402, 513] width 509 height 117
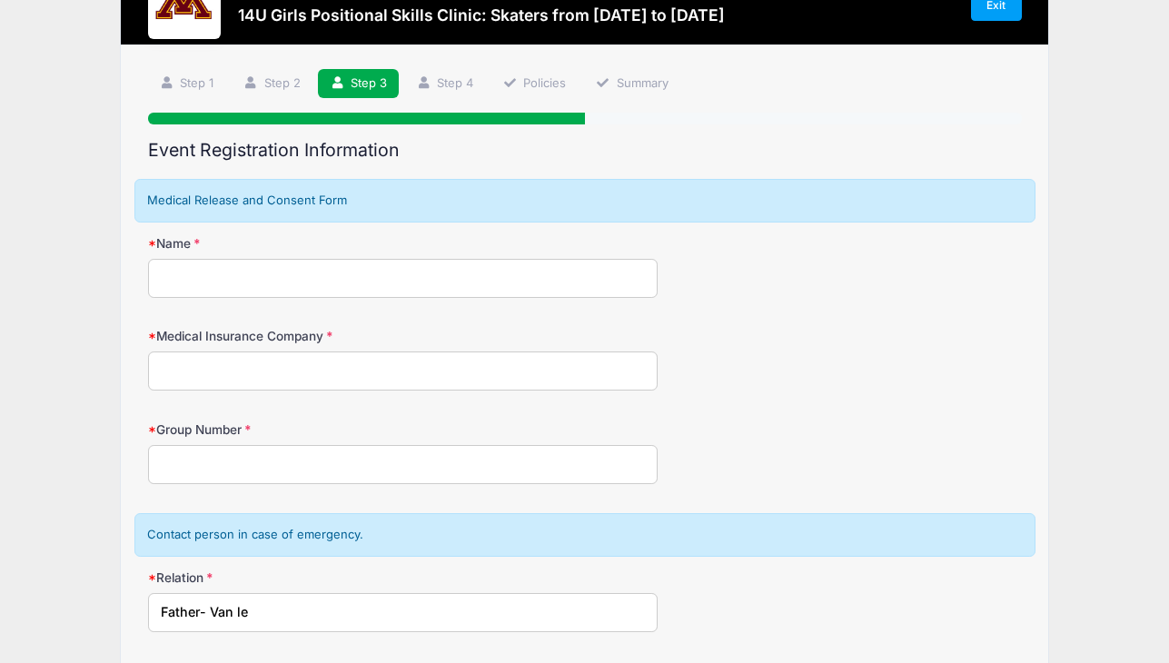
scroll to position [51, 0]
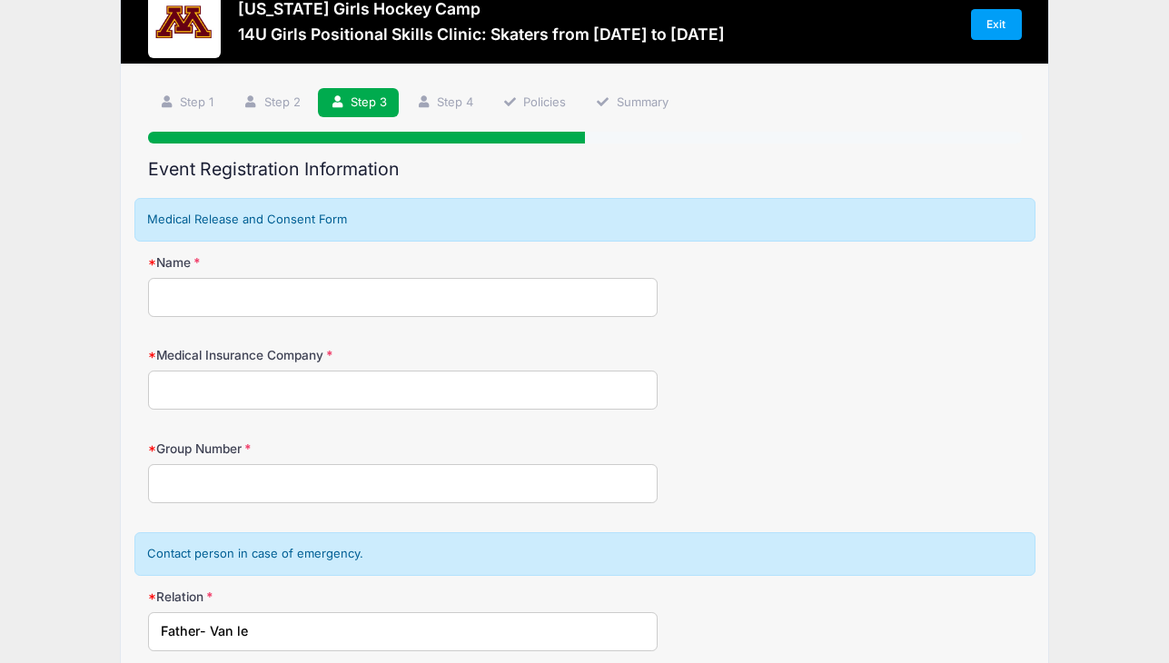
type textarea "None"
click at [298, 302] on input "Name" at bounding box center [402, 297] width 509 height 39
type input "Van Le"
click at [296, 382] on input "Medical Insurance Company" at bounding box center [402, 390] width 509 height 39
type input "Medica"
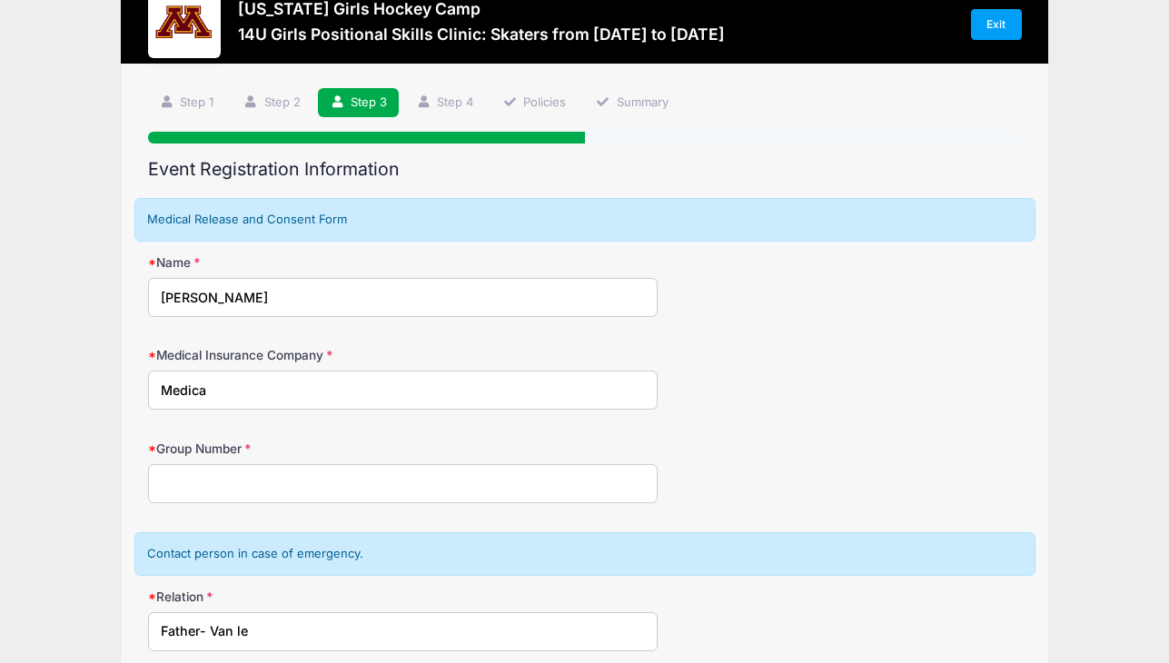
click at [265, 488] on input "Group Number" at bounding box center [402, 483] width 509 height 39
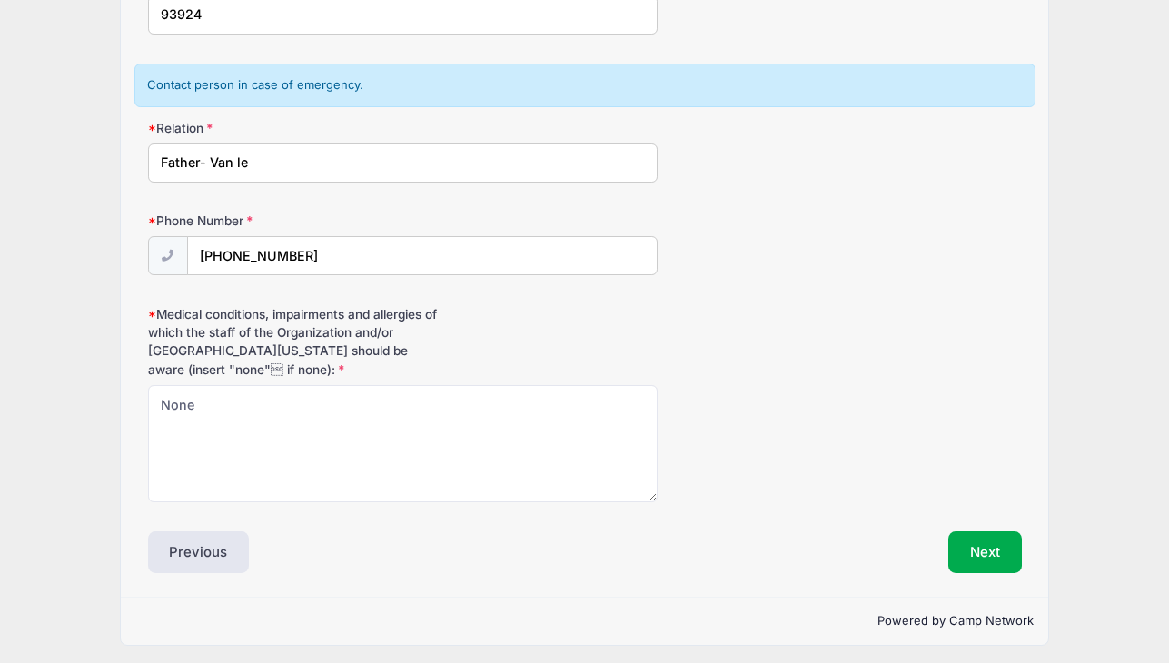
scroll to position [519, 0]
type input "93924"
click at [981, 545] on button "Next" at bounding box center [985, 553] width 74 height 42
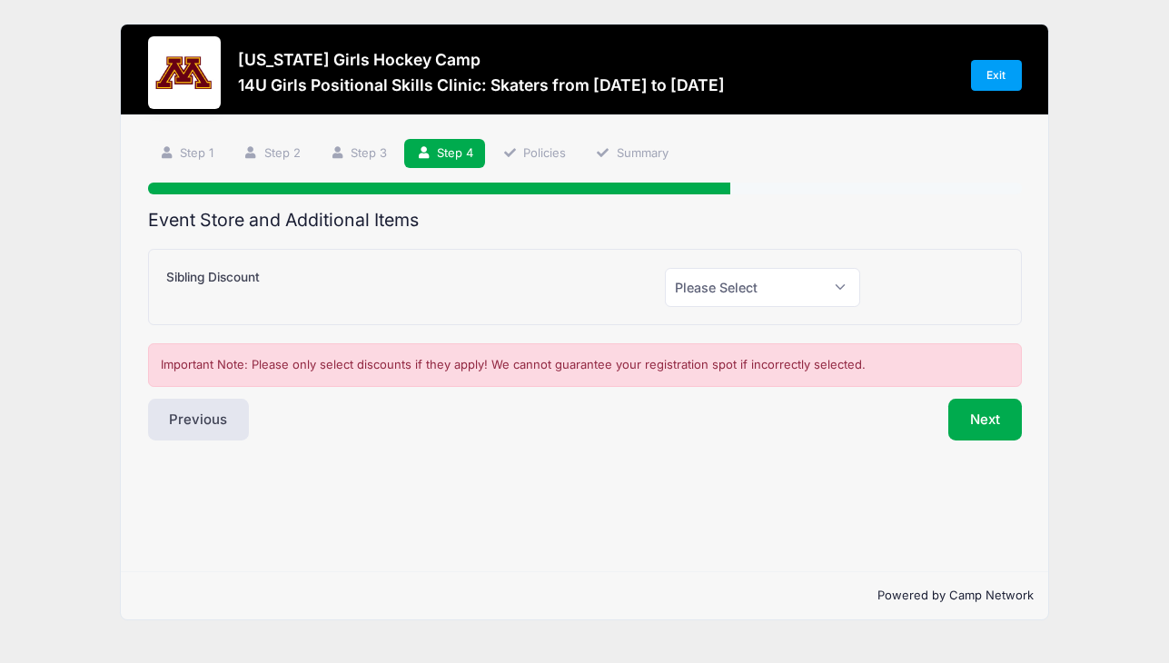
scroll to position [0, 0]
select select "0"
click at [965, 420] on button "Next" at bounding box center [985, 420] width 74 height 42
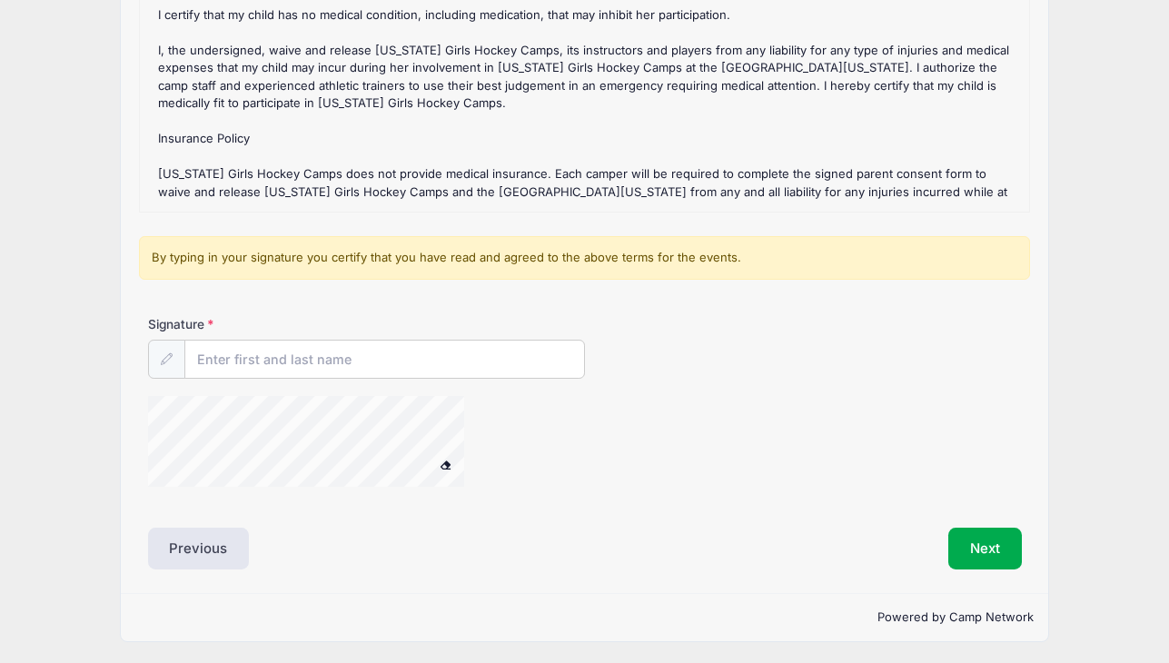
scroll to position [315, 0]
click at [327, 371] on input "Signature" at bounding box center [384, 360] width 399 height 39
click at [988, 540] on button "Next" at bounding box center [985, 550] width 74 height 42
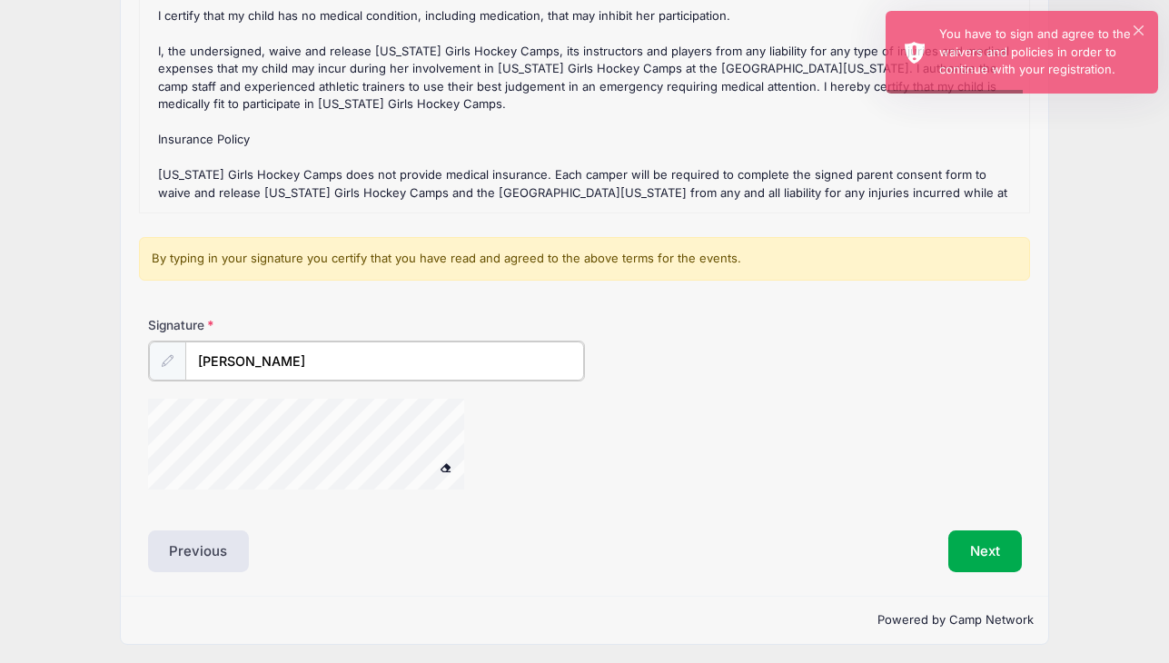
click at [320, 351] on input "Nicki Le" at bounding box center [384, 360] width 399 height 39
click at [445, 465] on button at bounding box center [446, 468] width 32 height 23
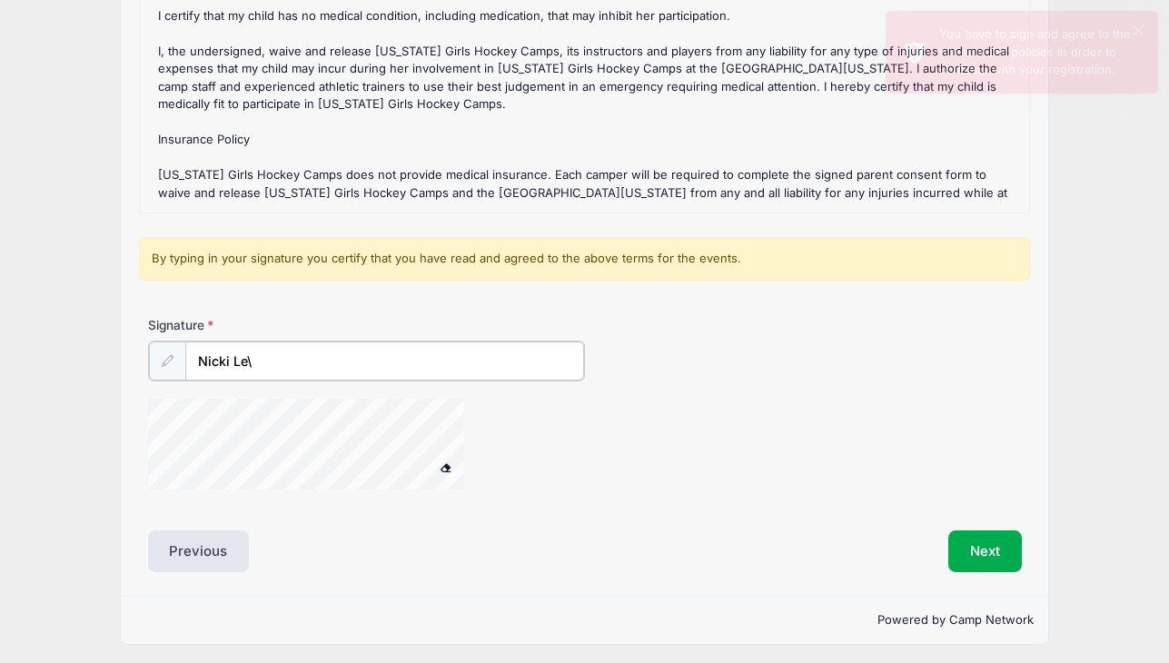
click at [445, 465] on button at bounding box center [446, 468] width 32 height 23
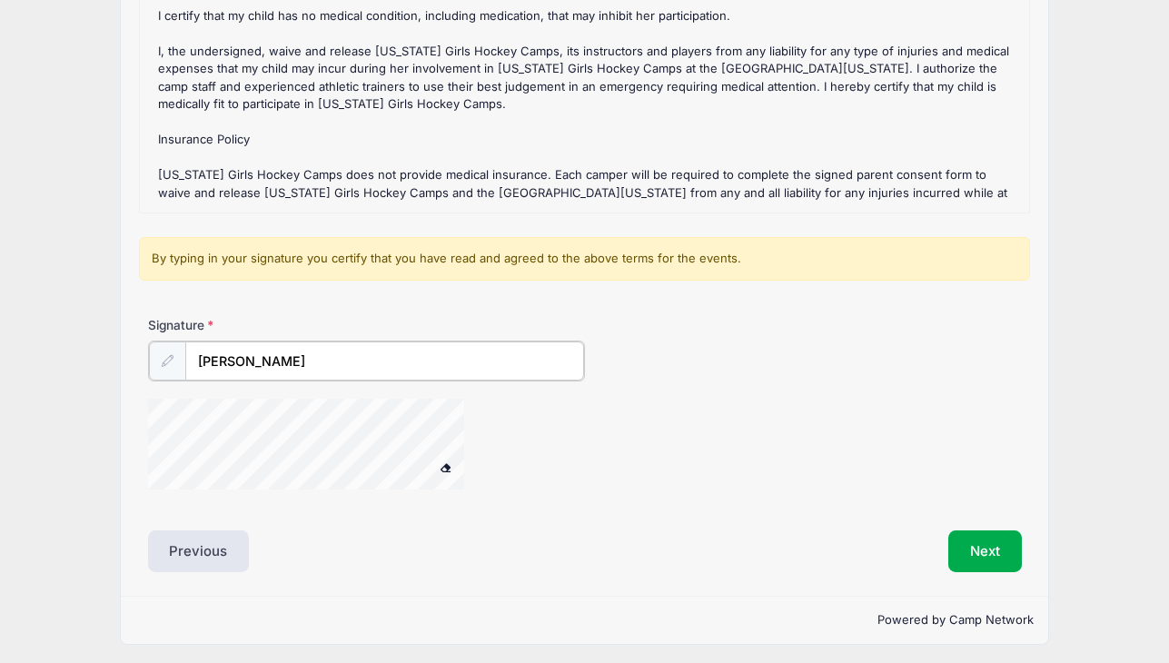
type input "Nicki Le"
click at [444, 464] on span at bounding box center [445, 465] width 13 height 10
click at [973, 532] on button "Next" at bounding box center [985, 550] width 74 height 42
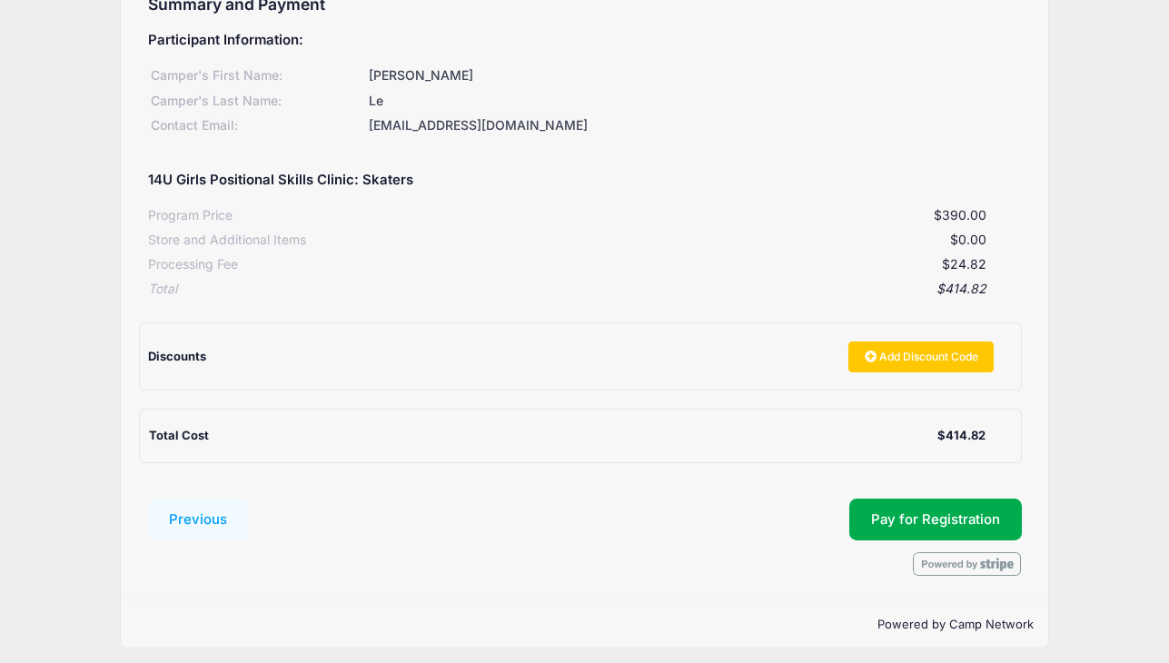
scroll to position [214, 0]
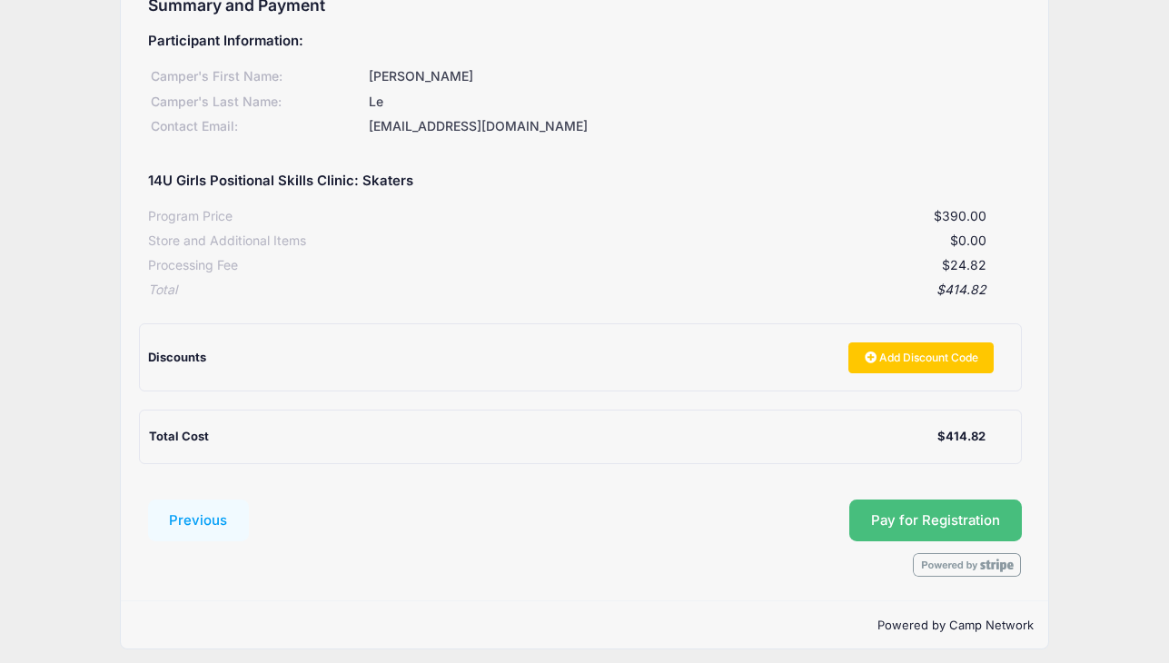
click at [947, 500] on button "Pay for Registration" at bounding box center [935, 521] width 173 height 42
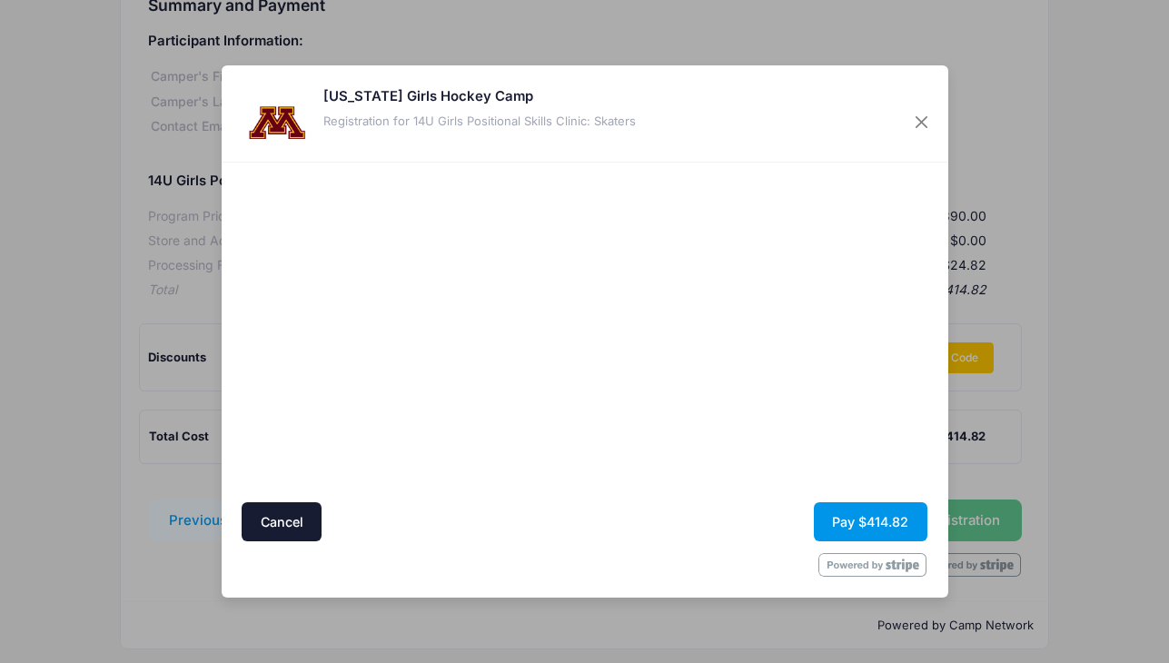
click at [870, 517] on button "Pay $414.82" at bounding box center [871, 521] width 114 height 39
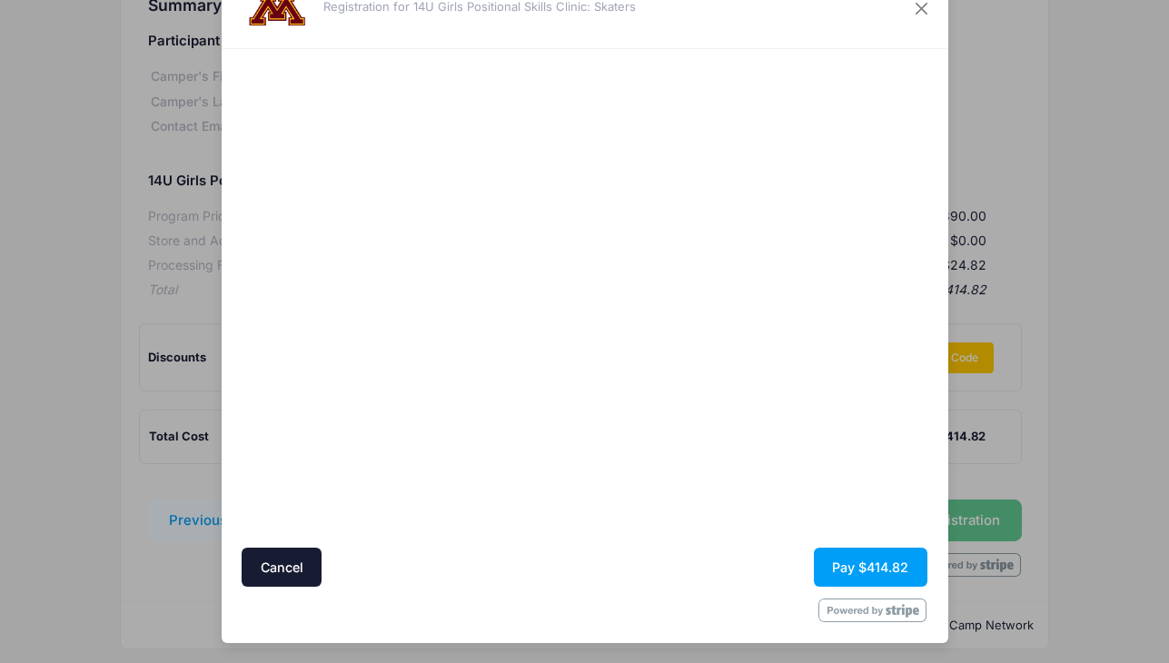
scroll to position [69, 0]
click at [867, 562] on button "Pay $414.82" at bounding box center [871, 567] width 114 height 39
